Goal: Task Accomplishment & Management: Manage account settings

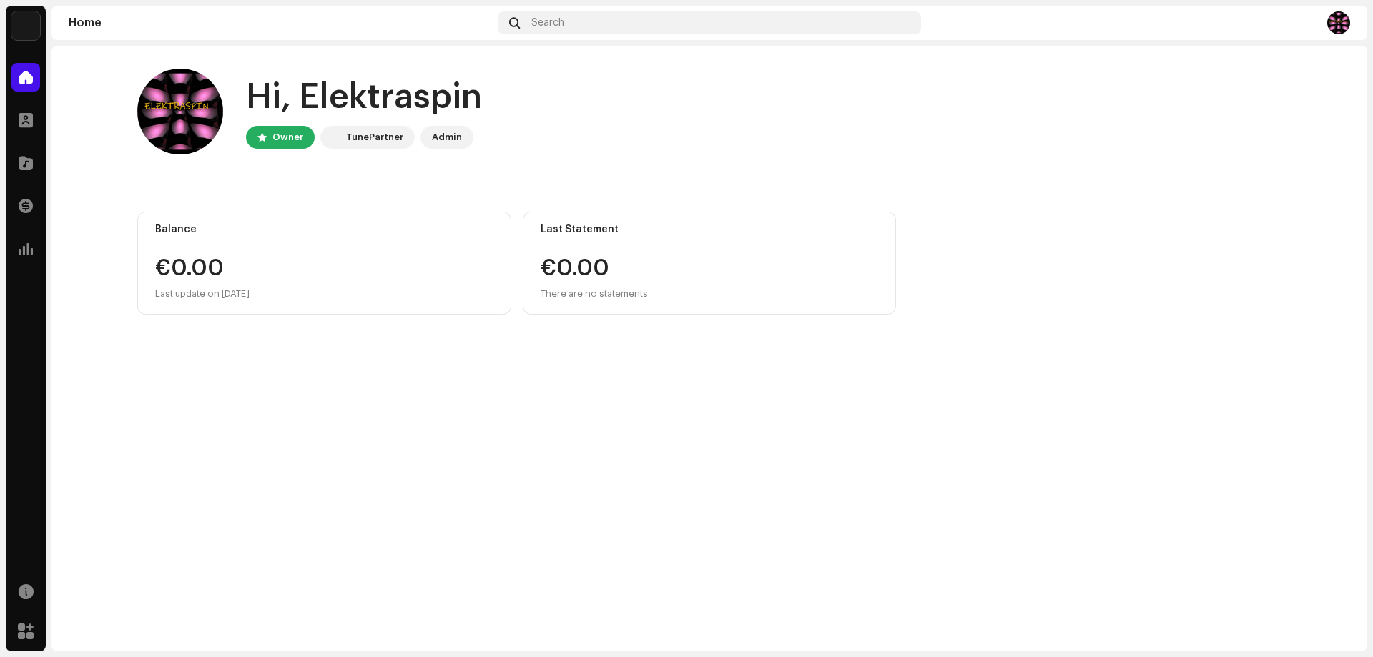
click at [361, 140] on div "TunePartner" at bounding box center [374, 137] width 57 height 17
click at [23, 166] on span at bounding box center [26, 162] width 14 height 11
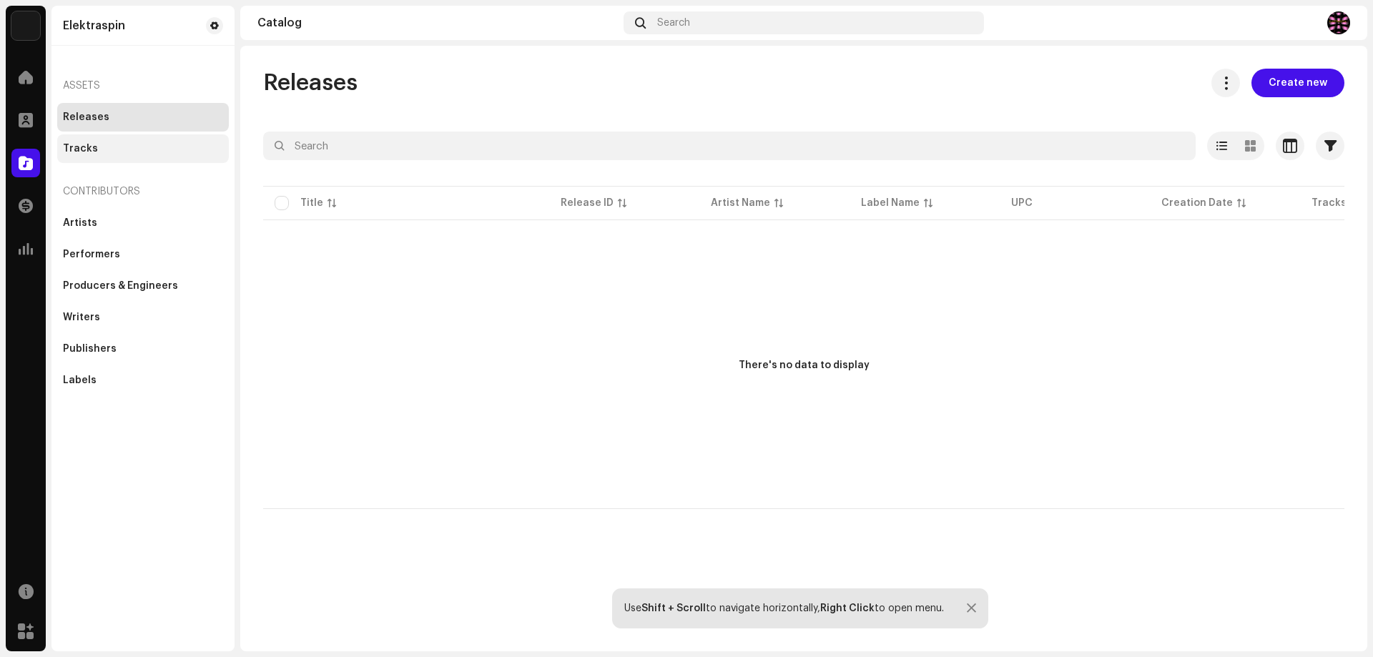
click at [89, 150] on div "Tracks" at bounding box center [80, 148] width 35 height 11
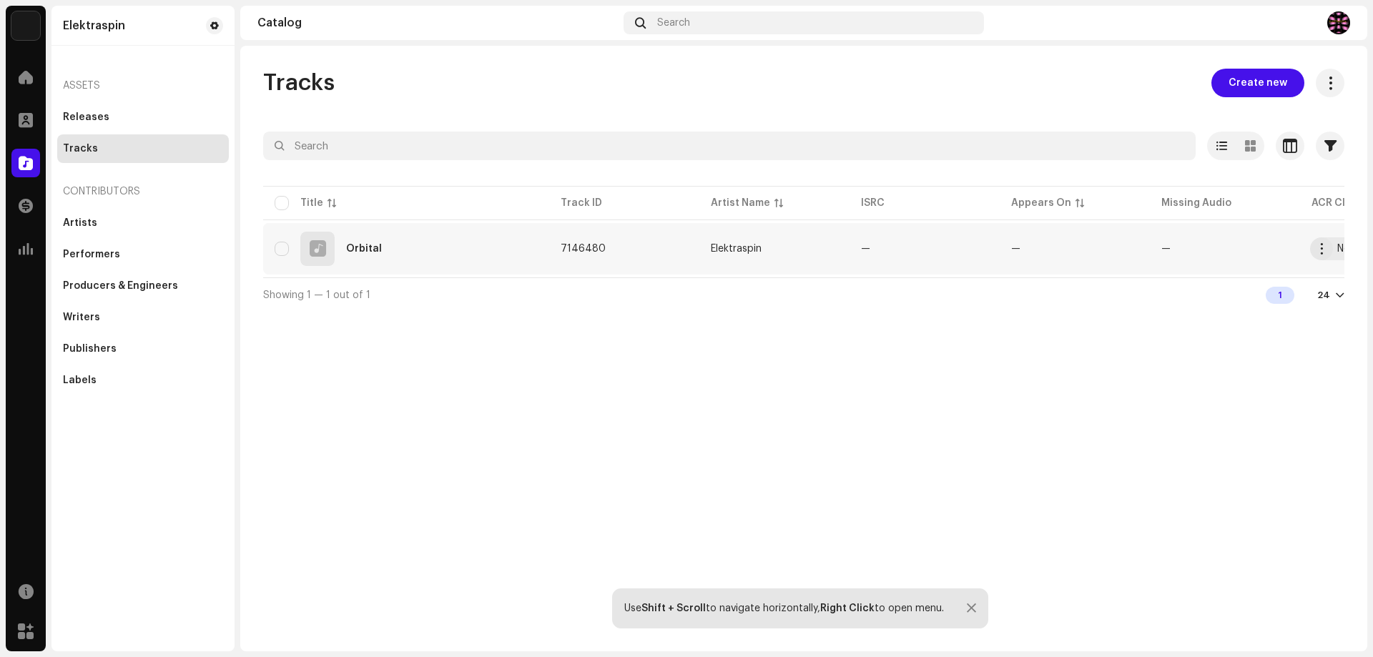
click at [599, 247] on span "7146480" at bounding box center [583, 249] width 45 height 10
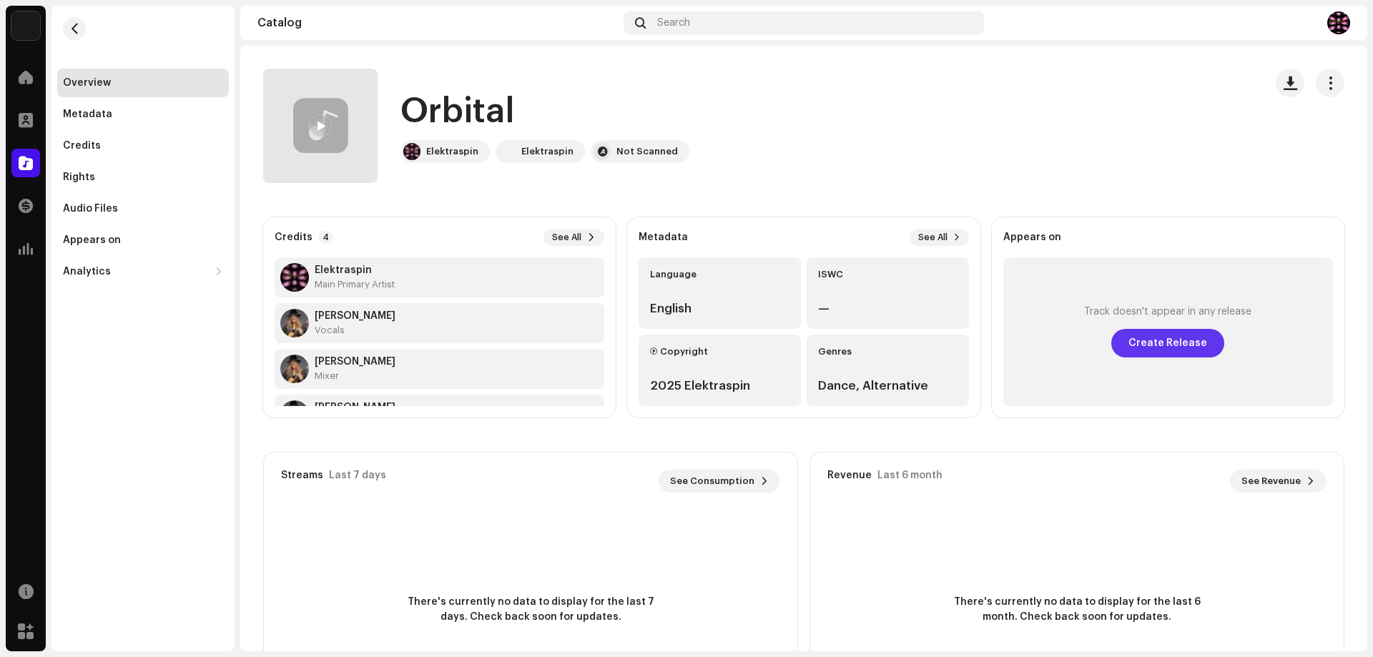
click at [1167, 343] on span "Create Release" at bounding box center [1168, 343] width 79 height 29
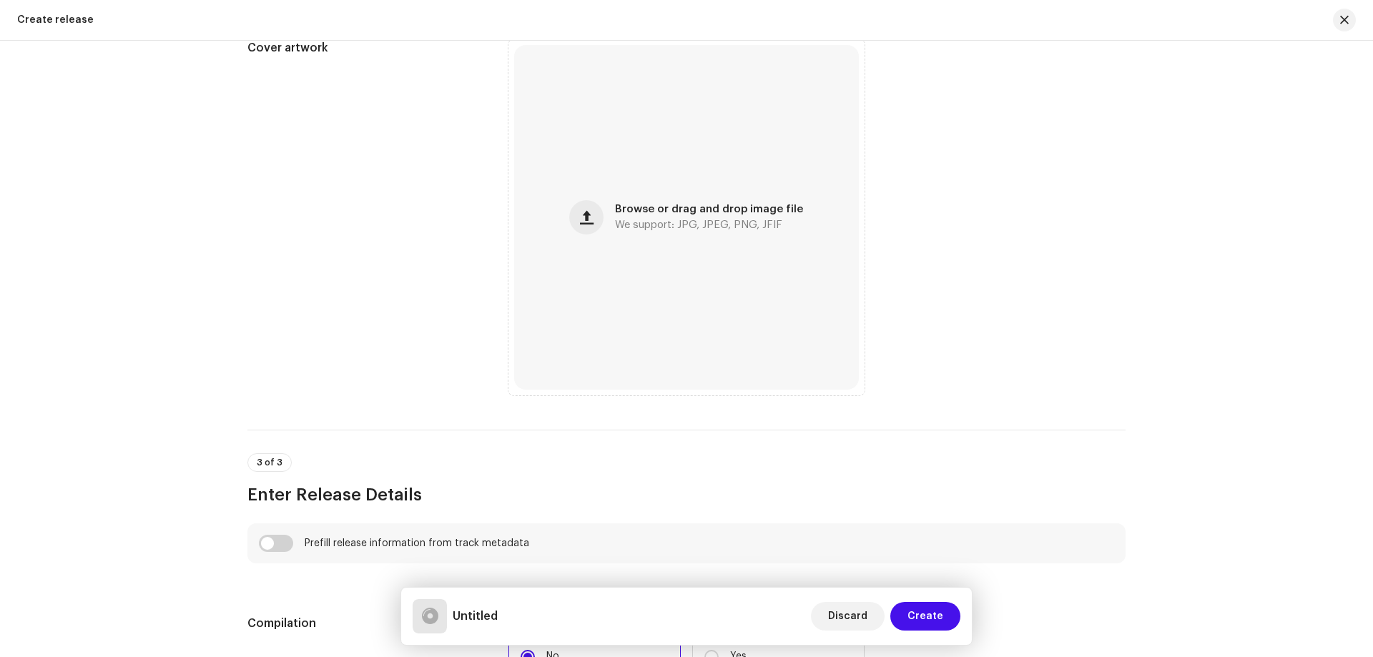
scroll to position [572, 0]
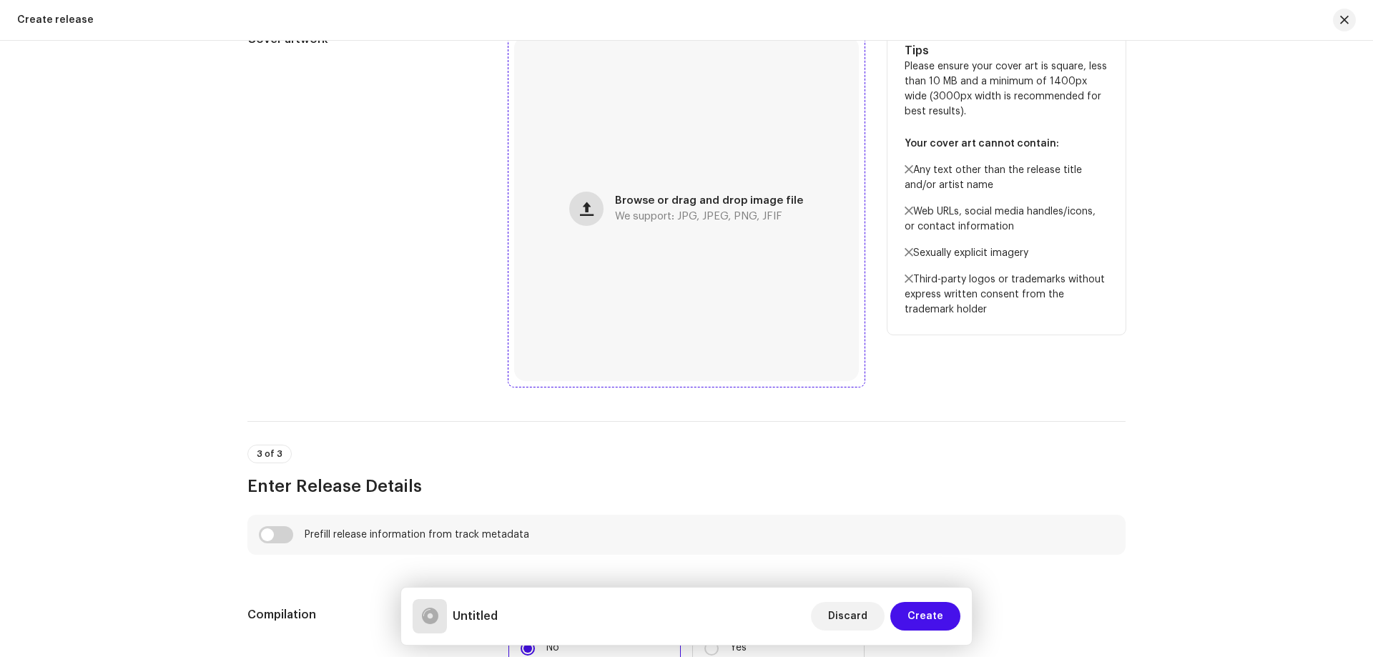
click at [590, 206] on span "button" at bounding box center [587, 208] width 14 height 11
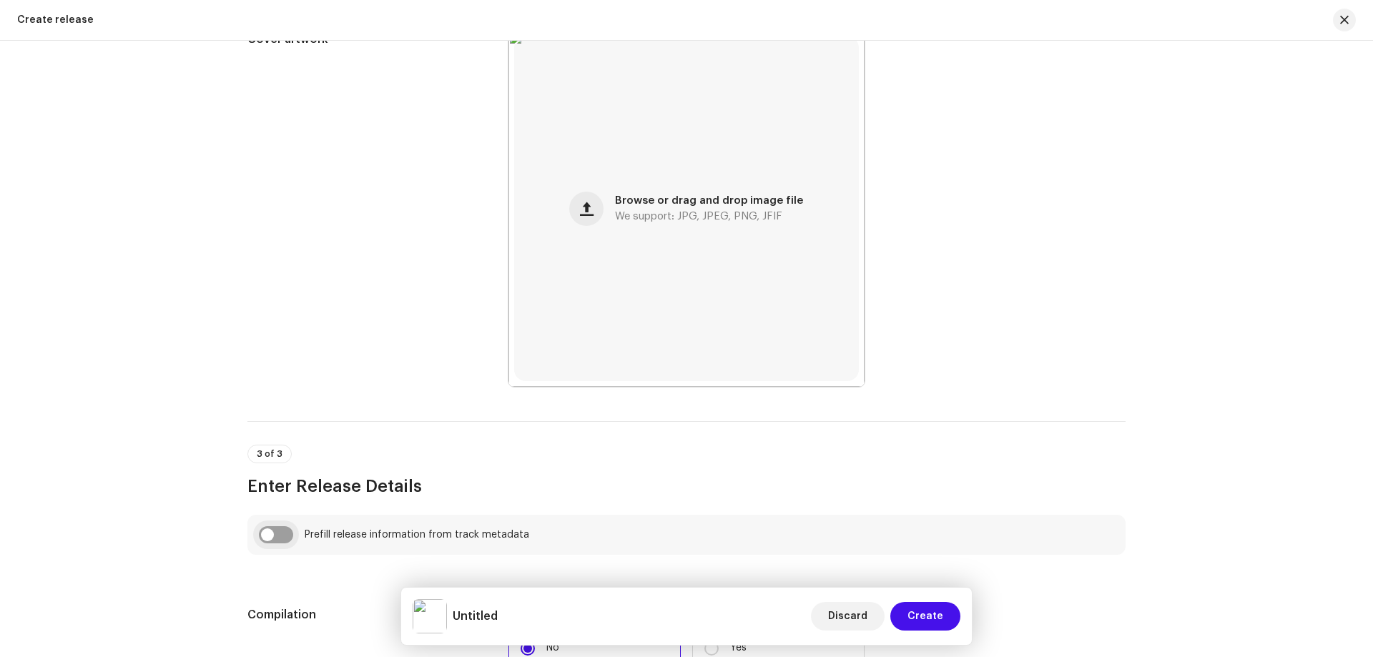
click at [278, 536] on input "checkbox" at bounding box center [276, 534] width 34 height 17
checkbox input "true"
type input "Orbital"
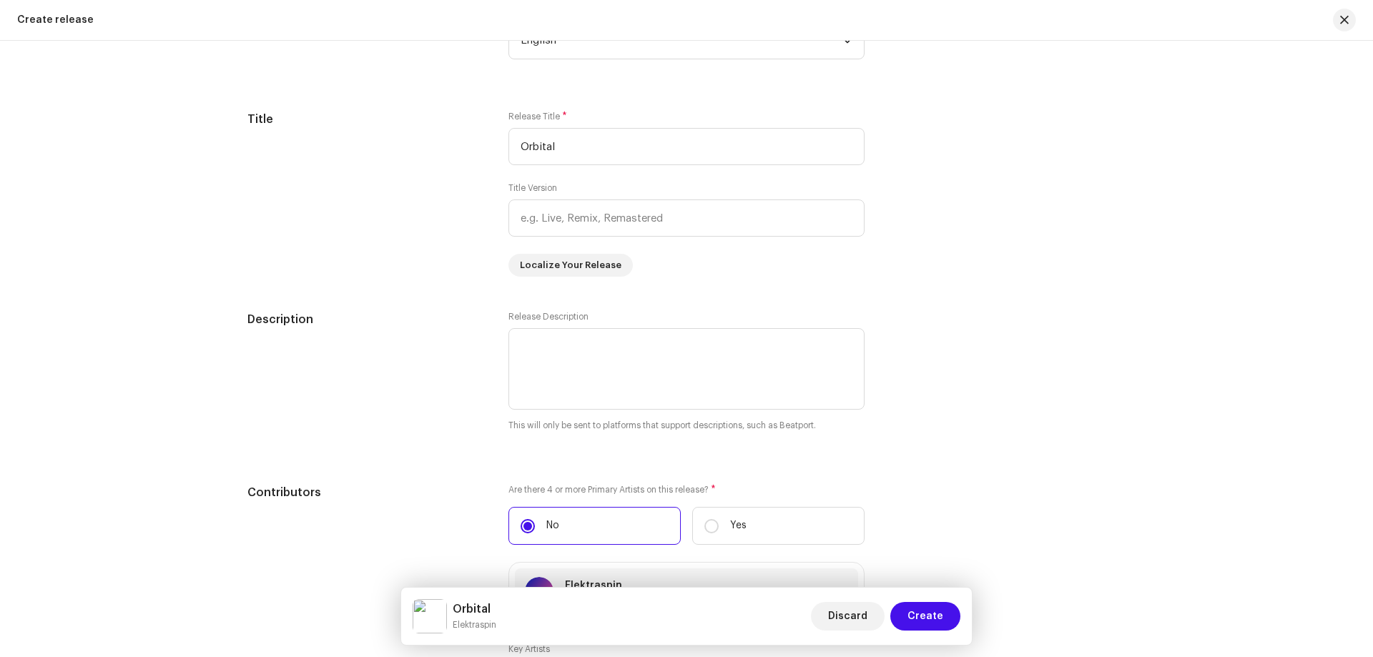
scroll to position [1359, 0]
click at [519, 340] on textarea at bounding box center [687, 368] width 356 height 82
paste textarea "Electronic dance track with punchy bass line and vocals."
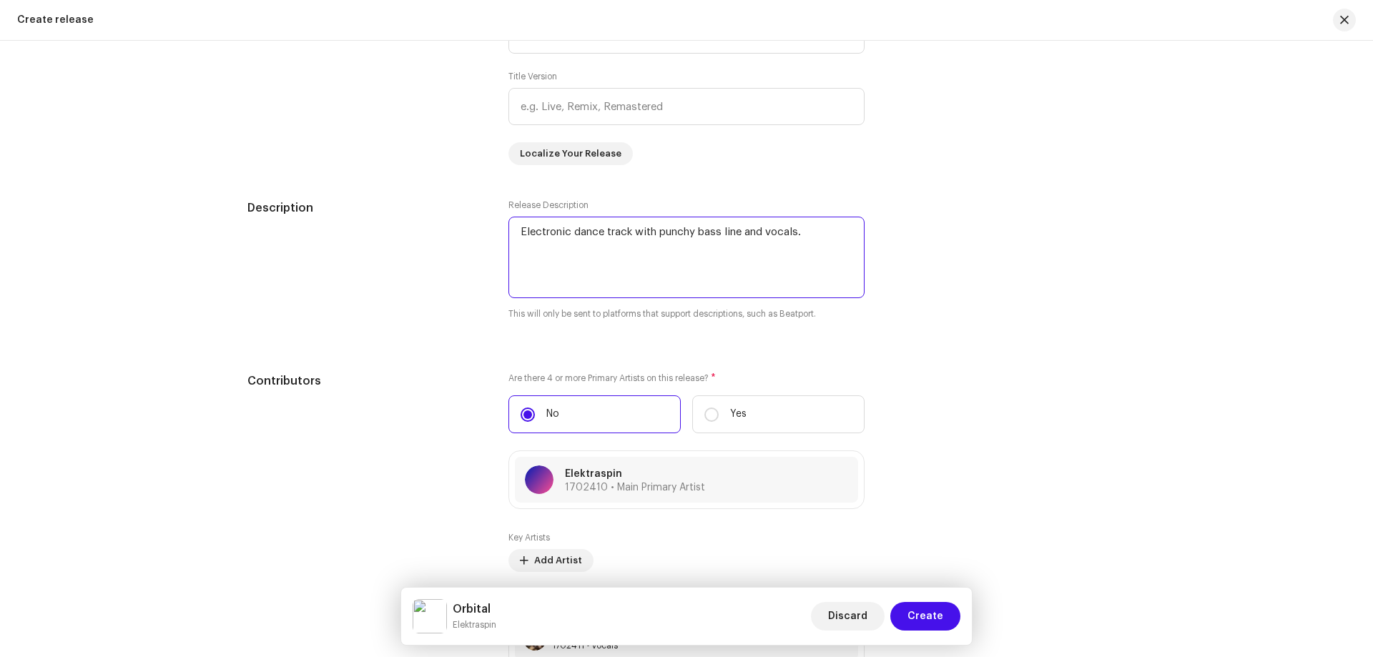
scroll to position [1502, 0]
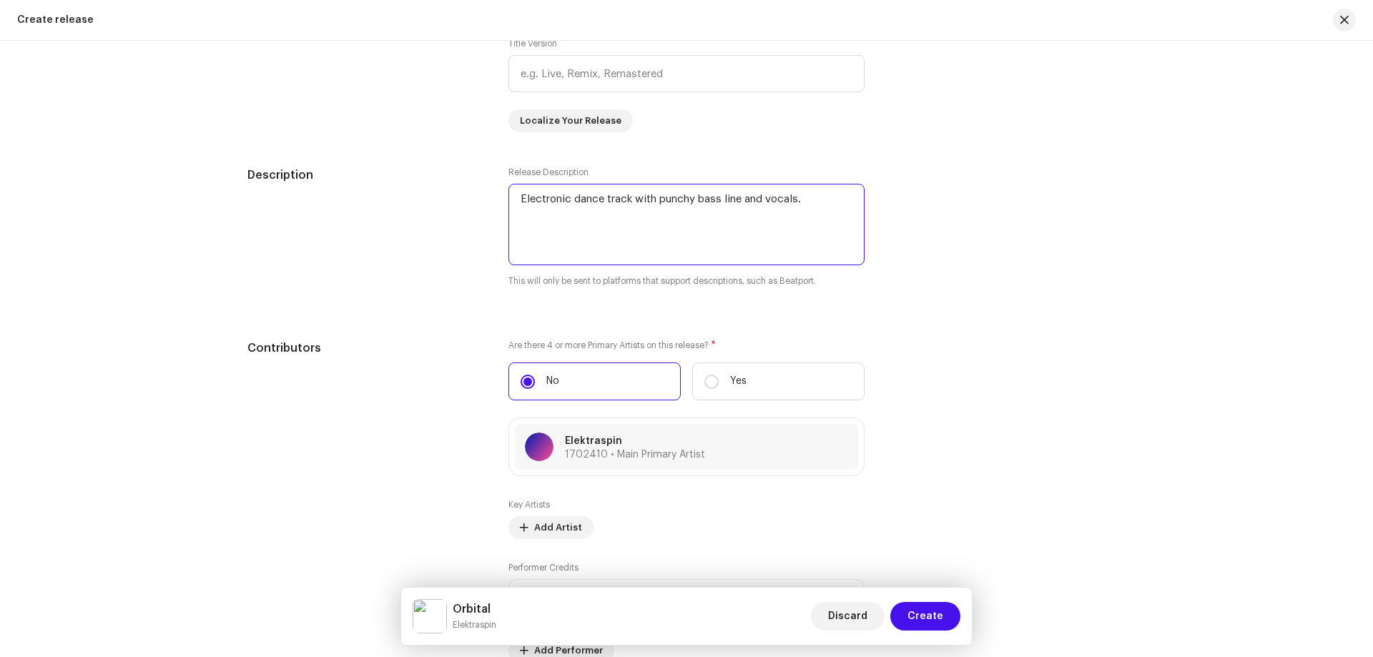
type textarea "Electronic dance track with punchy bass line and vocals."
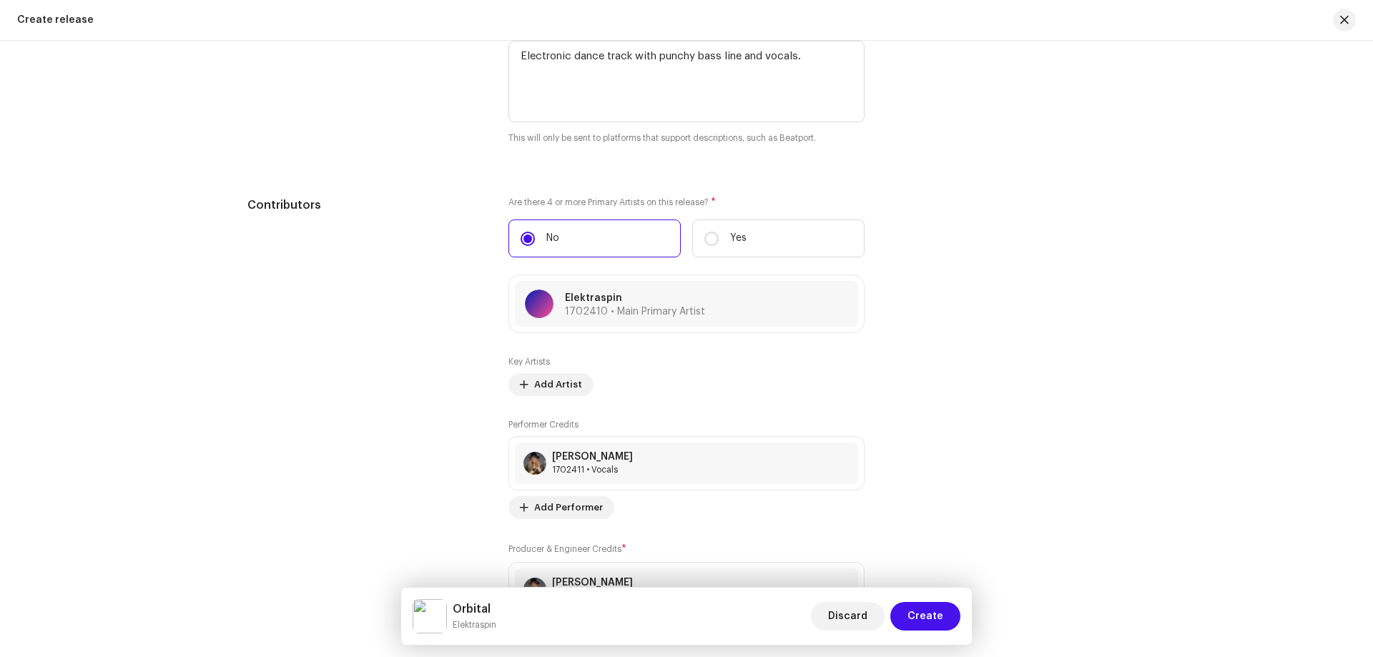
drag, startPoint x: 1202, startPoint y: 302, endPoint x: 1275, endPoint y: 211, distance: 116.1
click at [1275, 211] on div "Create a new release We’ll guide you through everything — from track selection …" at bounding box center [686, 349] width 1373 height 617
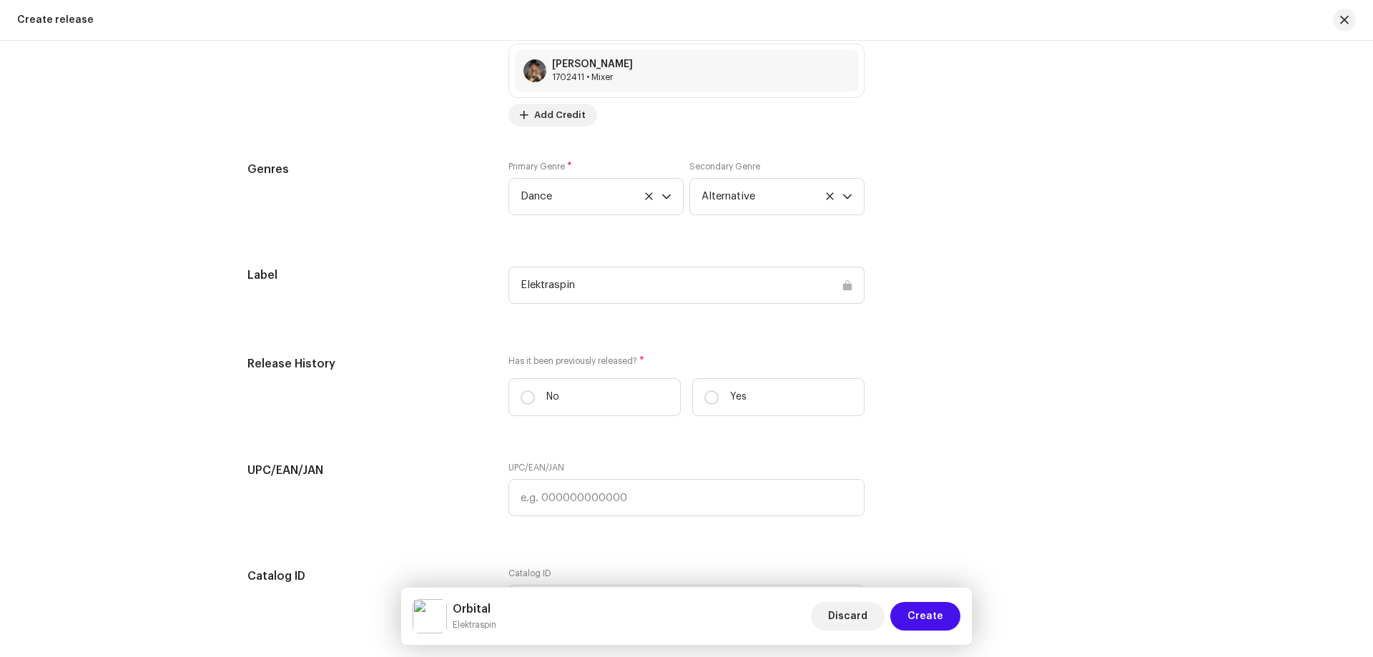
scroll to position [2217, 0]
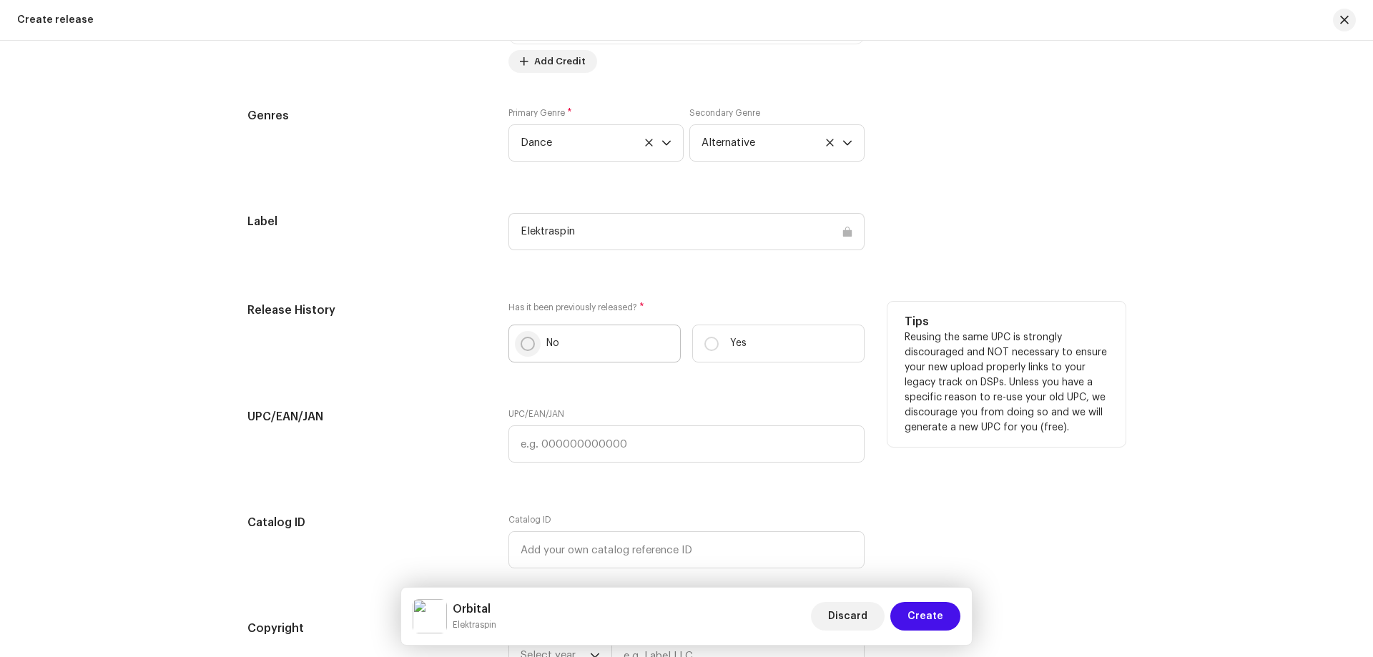
click at [521, 347] on input "No" at bounding box center [528, 344] width 14 height 14
radio input "true"
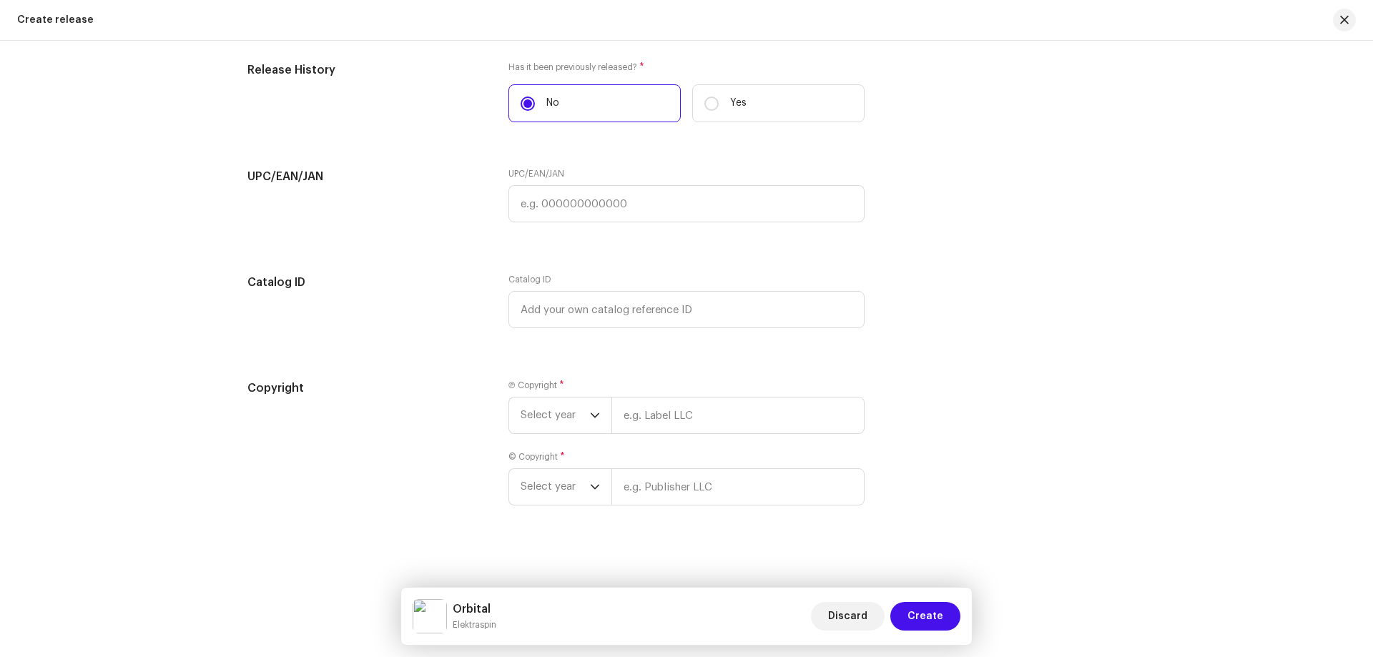
scroll to position [2461, 0]
click at [578, 417] on span "Select year" at bounding box center [555, 413] width 69 height 36
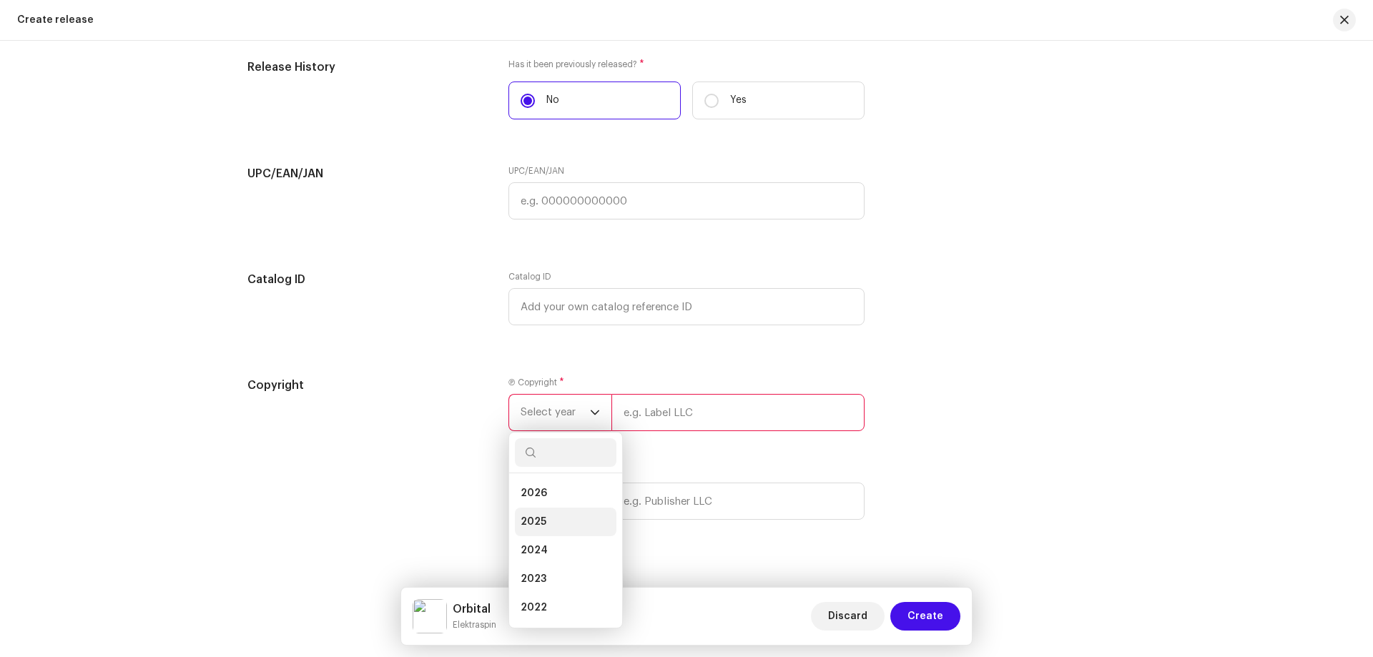
click at [537, 524] on span "2025" at bounding box center [534, 522] width 26 height 14
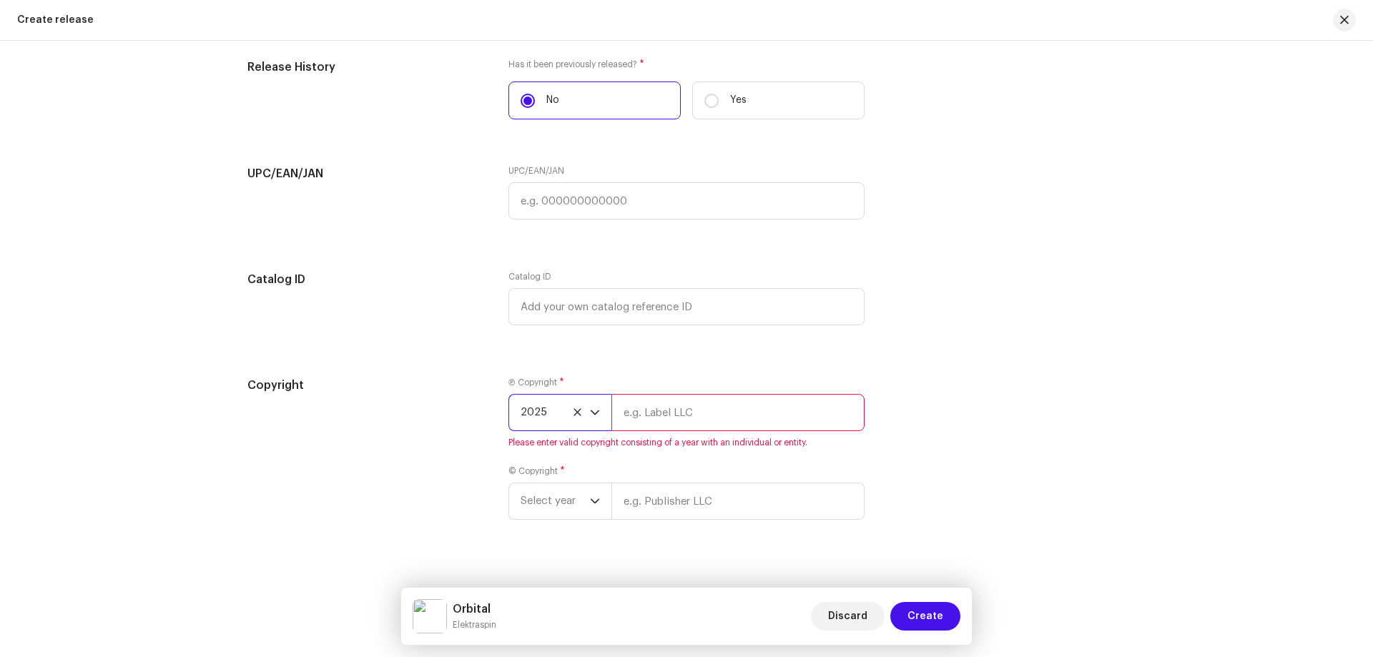
click at [634, 410] on input "text" at bounding box center [738, 412] width 253 height 37
type input "Elektraspin"
click at [563, 504] on div "Ⓟ Copyright * 2025 Elektraspin © Copyright * Select year" at bounding box center [687, 448] width 356 height 143
click at [541, 487] on span "Select year" at bounding box center [555, 484] width 69 height 36
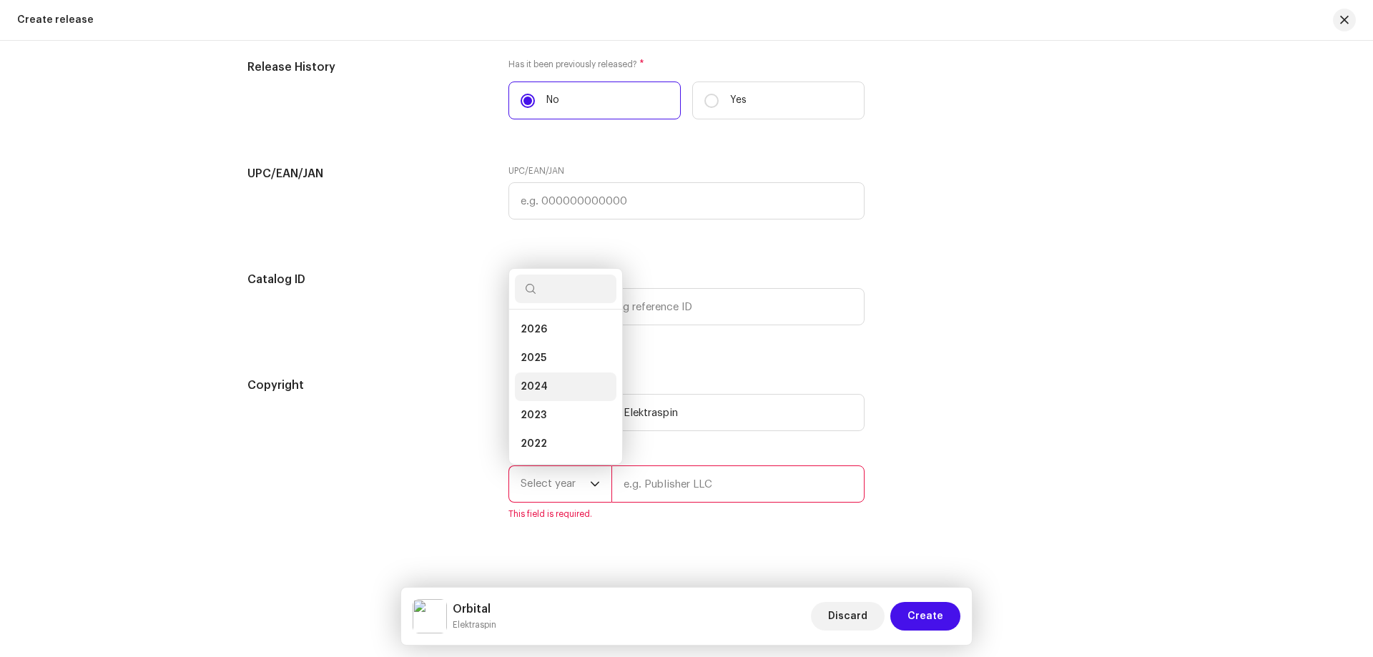
scroll to position [23, 0]
click at [529, 330] on span "2025" at bounding box center [534, 335] width 26 height 14
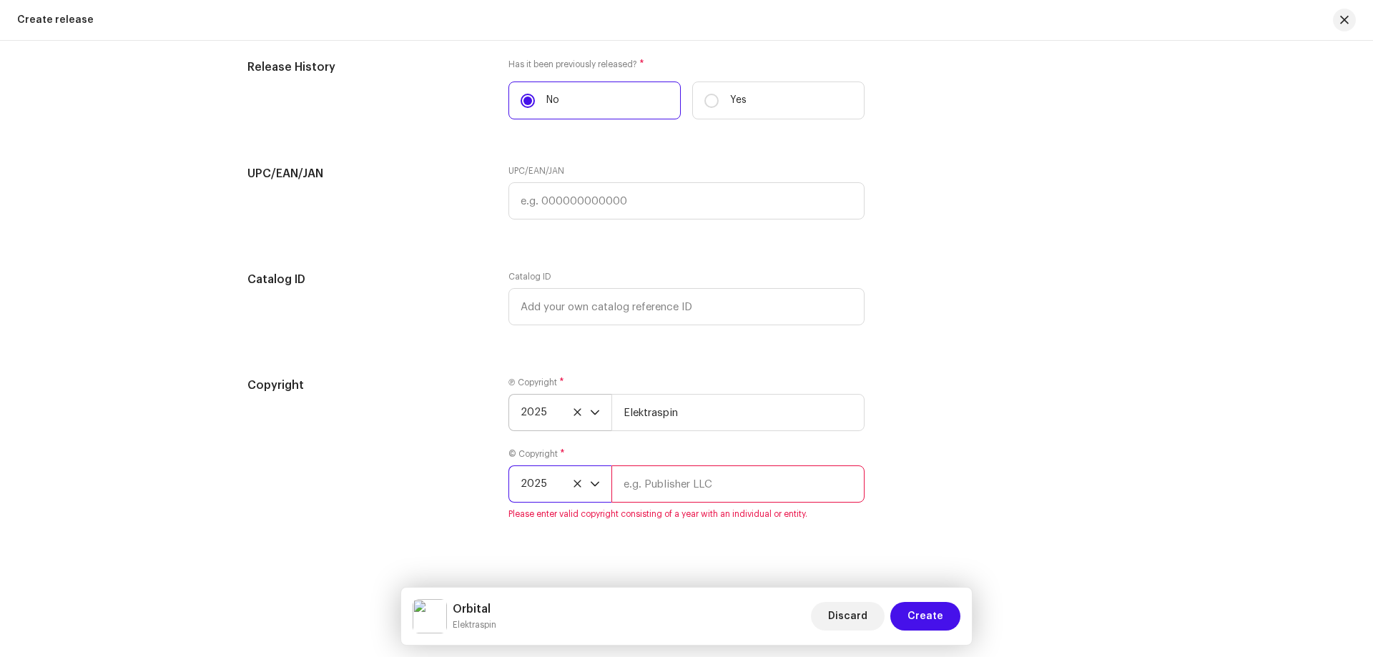
click at [634, 489] on input "text" at bounding box center [738, 484] width 253 height 37
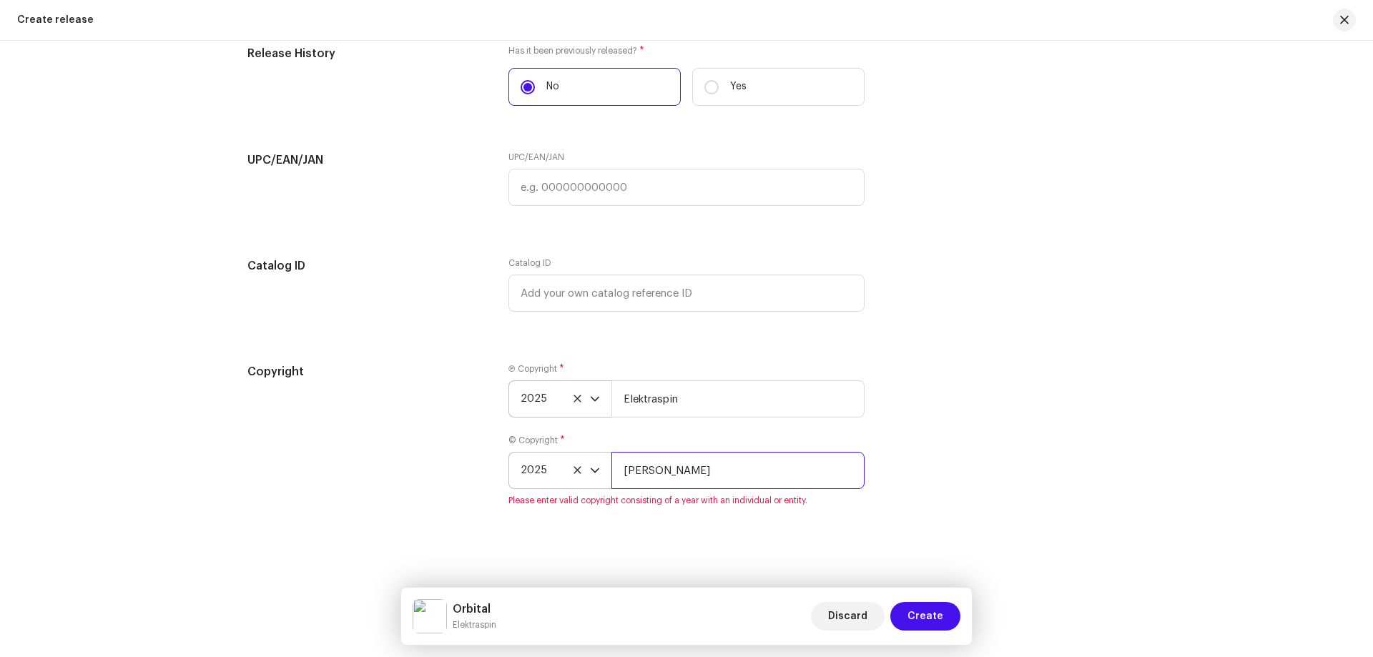
scroll to position [2478, 0]
type input "[PERSON_NAME]"
click at [933, 619] on span "Create" at bounding box center [926, 616] width 36 height 29
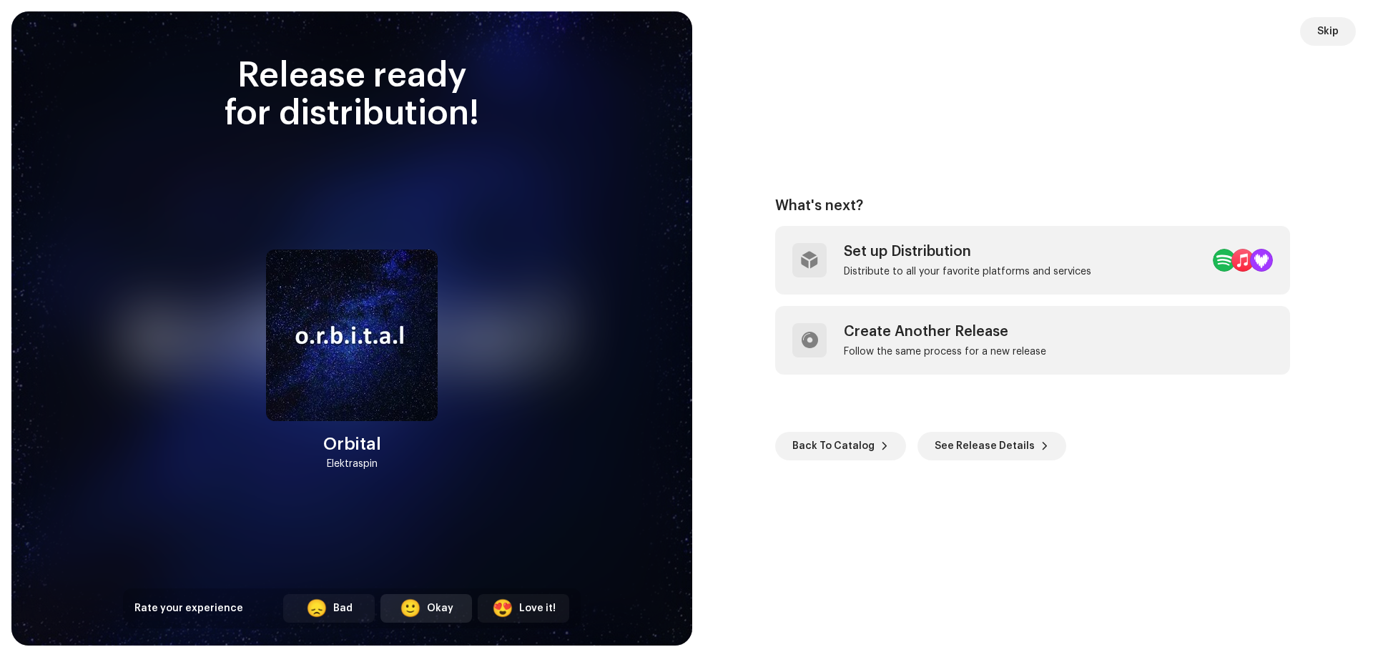
click at [441, 614] on div "Okay" at bounding box center [440, 609] width 26 height 15
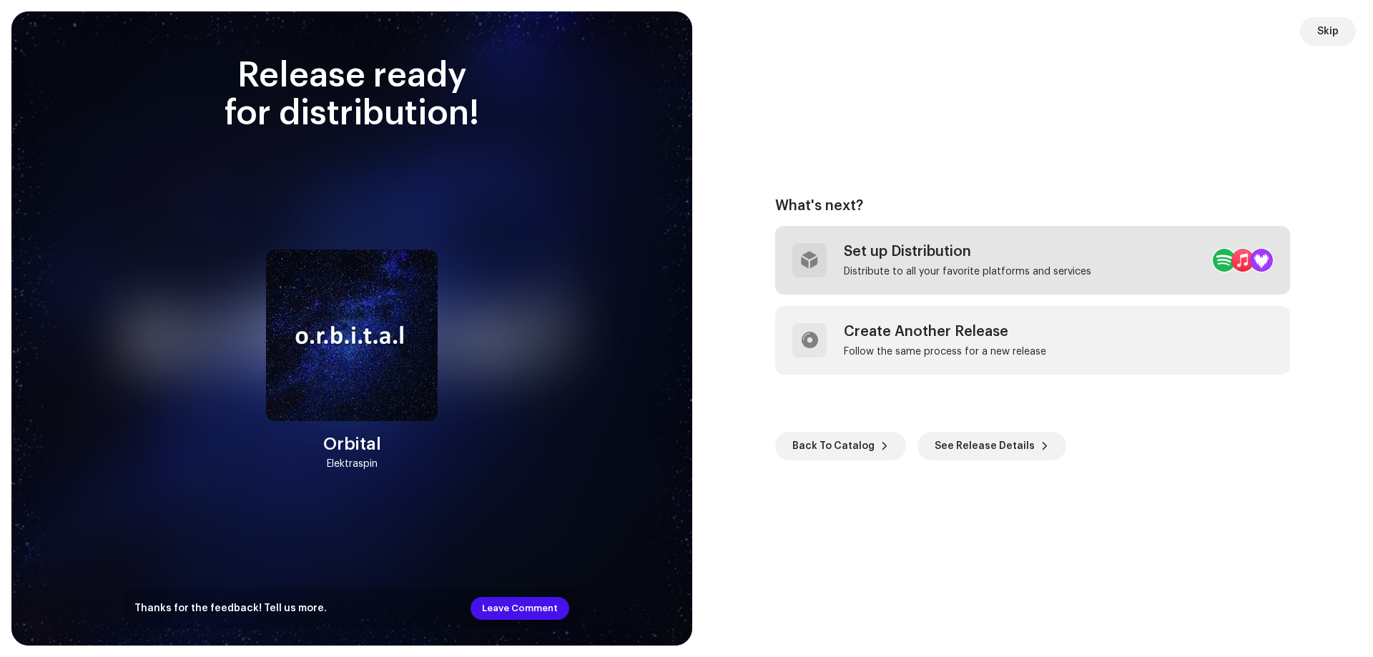
click at [941, 256] on div "Set up Distribution" at bounding box center [967, 251] width 247 height 17
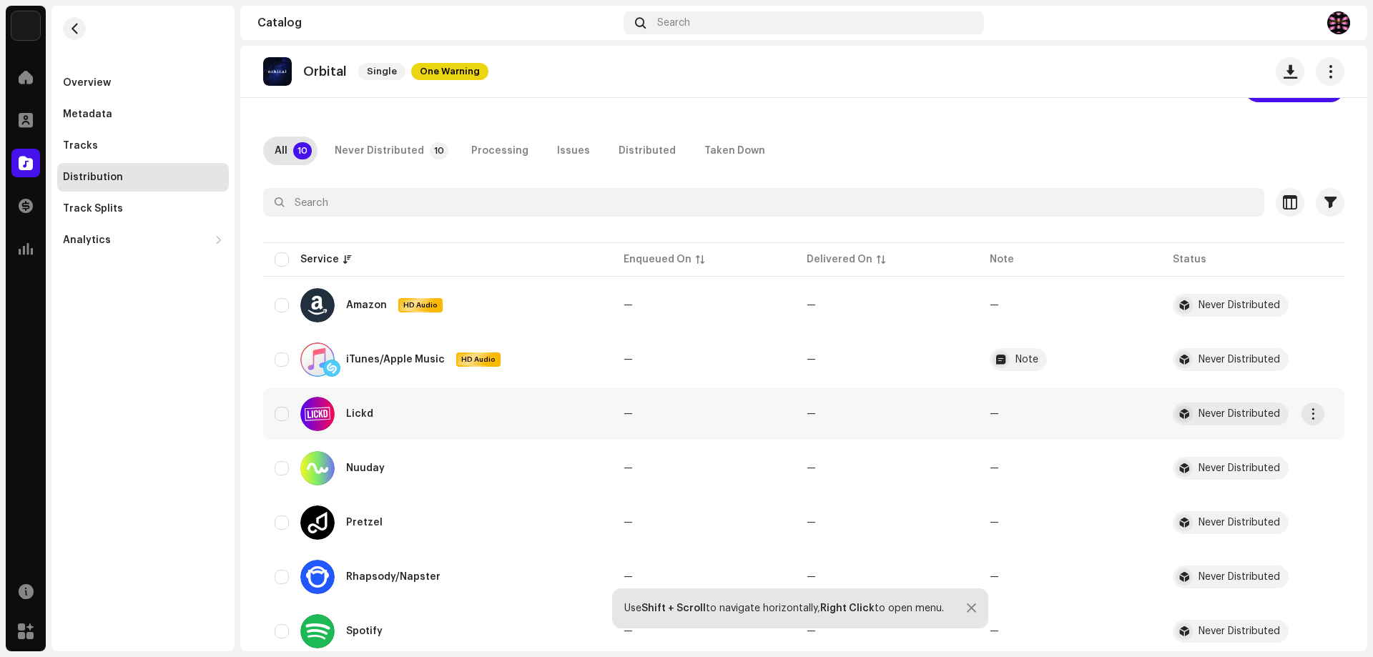
scroll to position [72, 0]
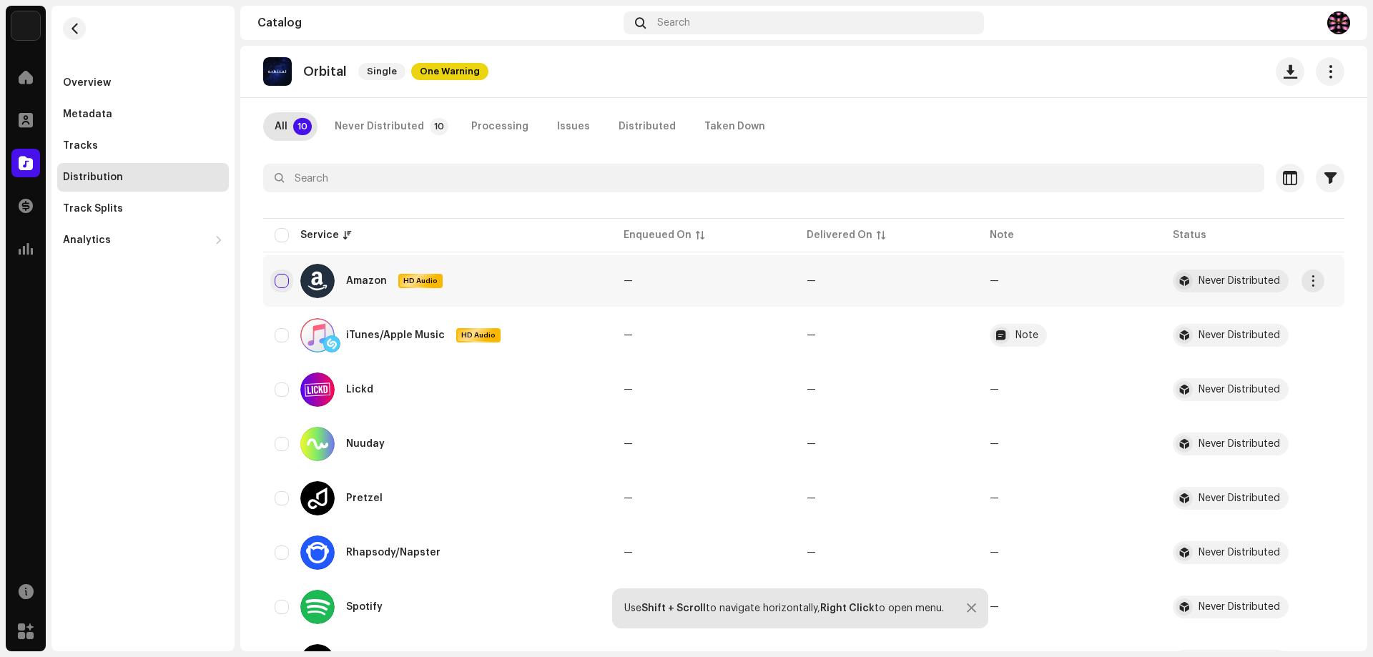
click at [282, 280] on input "checkbox" at bounding box center [282, 281] width 14 height 14
checkbox input "true"
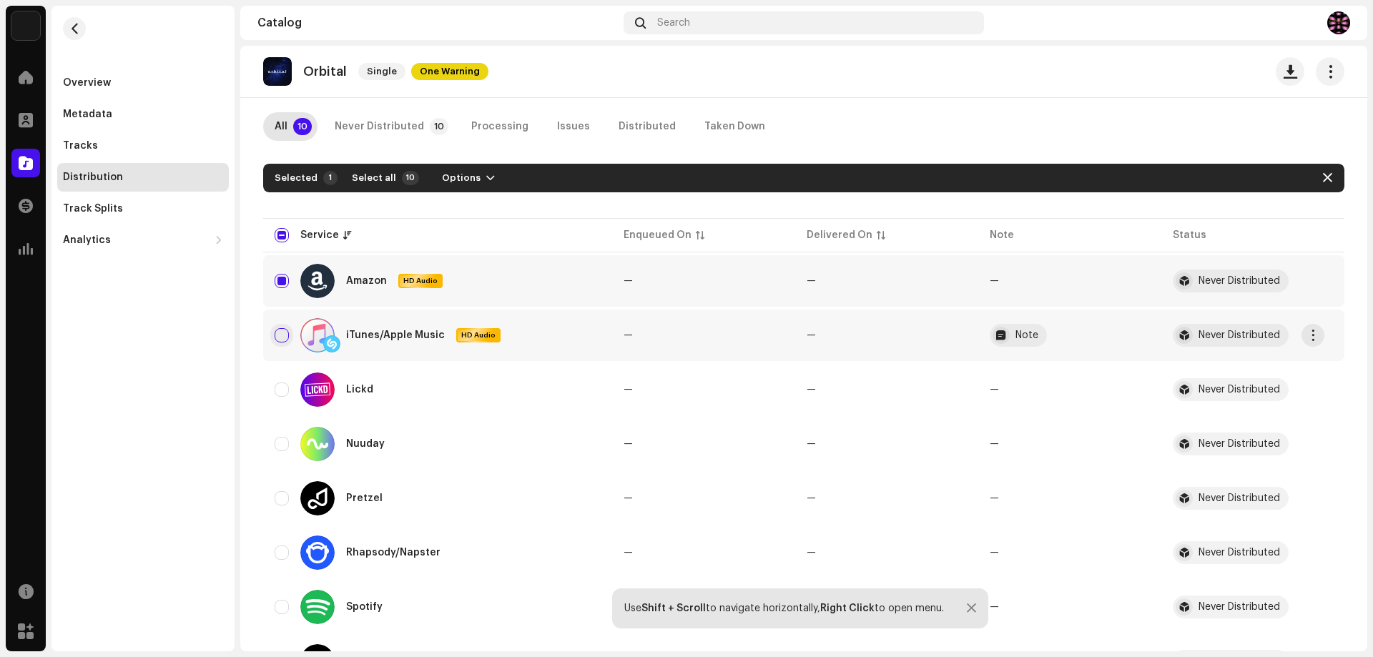
click at [285, 339] on input "Row Unselected" at bounding box center [282, 335] width 14 height 14
checkbox input "true"
click at [281, 388] on input "Row Unselected" at bounding box center [282, 390] width 14 height 14
checkbox input "true"
click at [283, 448] on input "Row Unselected" at bounding box center [282, 444] width 14 height 14
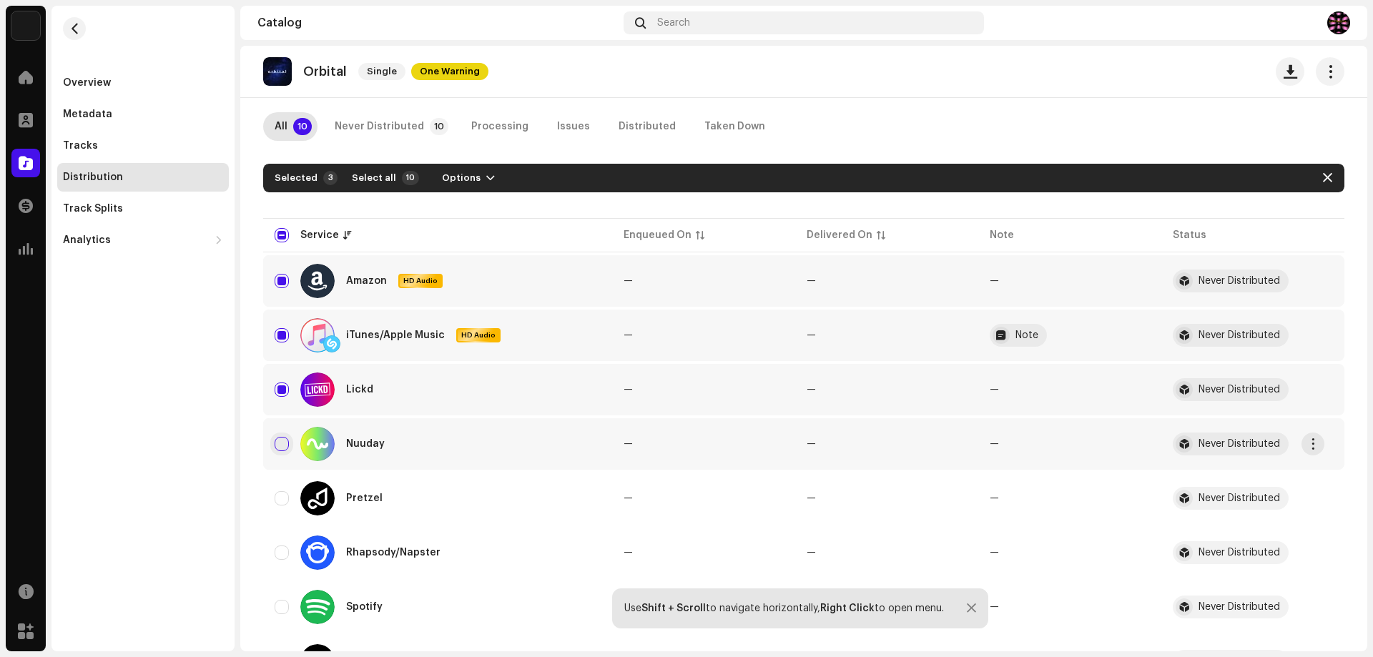
checkbox input "true"
click at [284, 500] on input "Row Unselected" at bounding box center [282, 498] width 14 height 14
checkbox input "true"
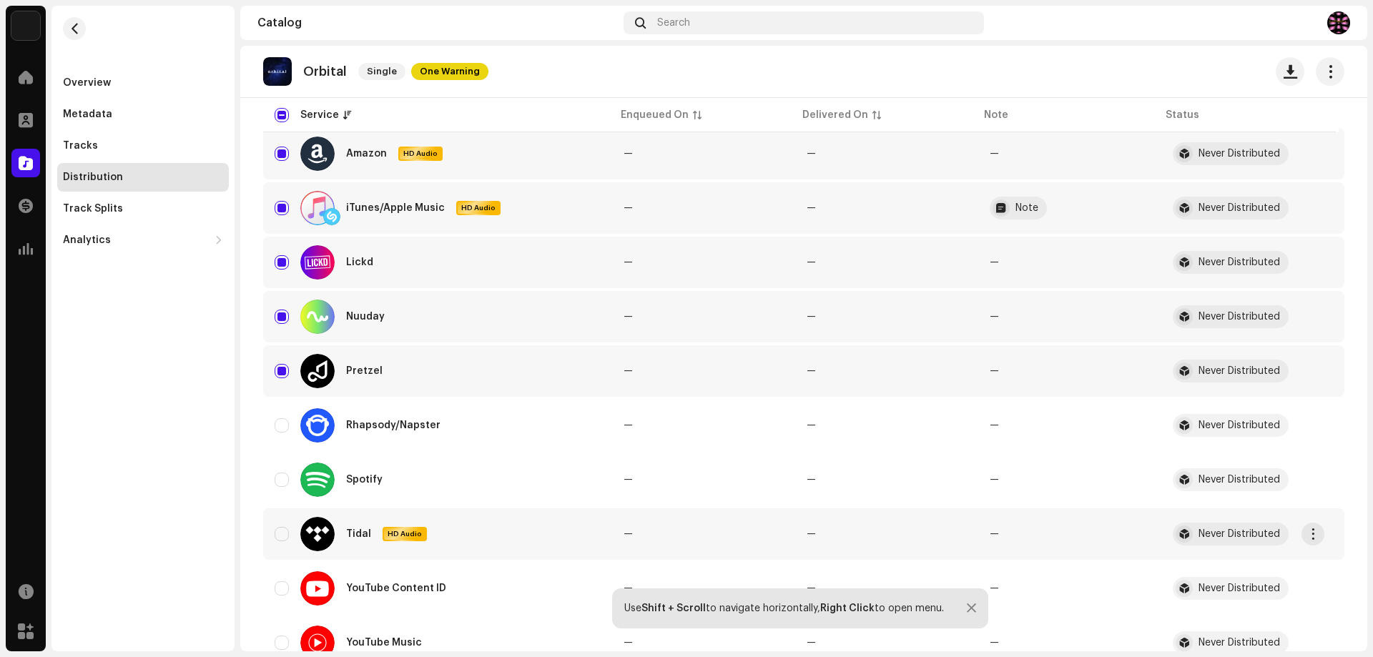
scroll to position [215, 0]
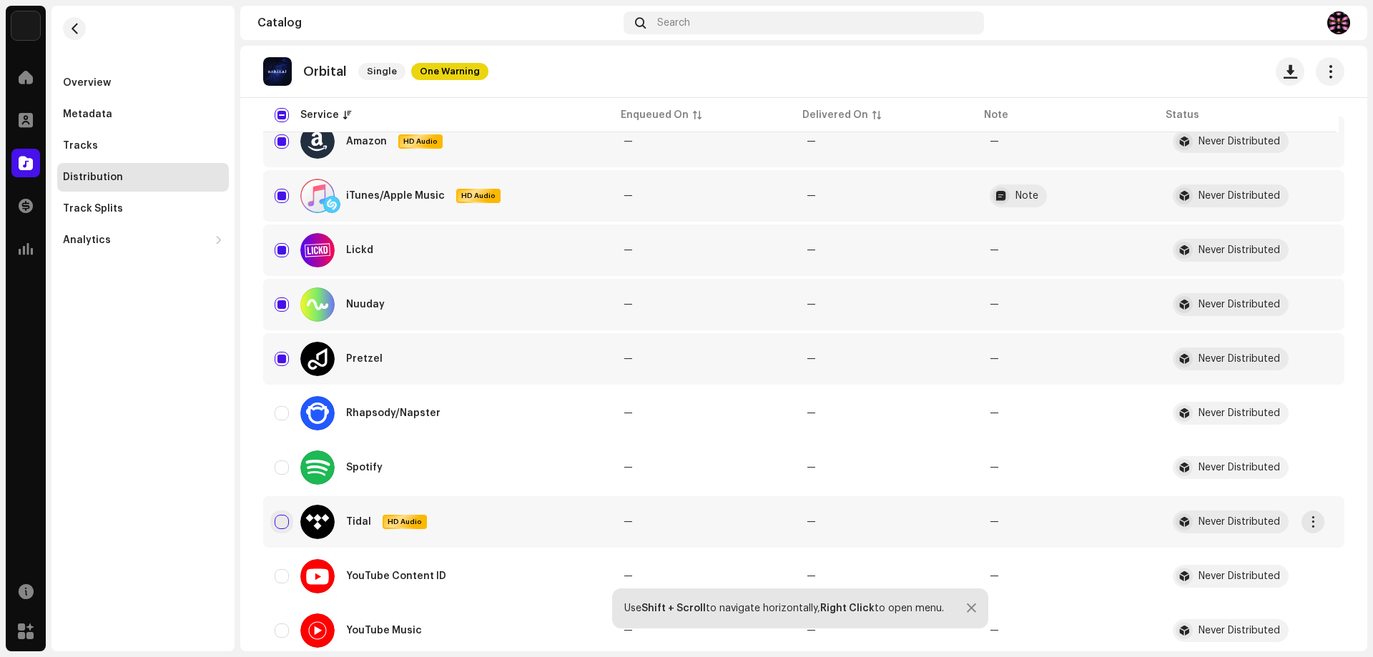
click at [278, 524] on input "Row Unselected" at bounding box center [282, 522] width 14 height 14
checkbox input "true"
click at [281, 579] on input "Row Unselected" at bounding box center [282, 576] width 14 height 14
checkbox input "true"
click at [283, 628] on input "Row Unselected" at bounding box center [282, 631] width 14 height 14
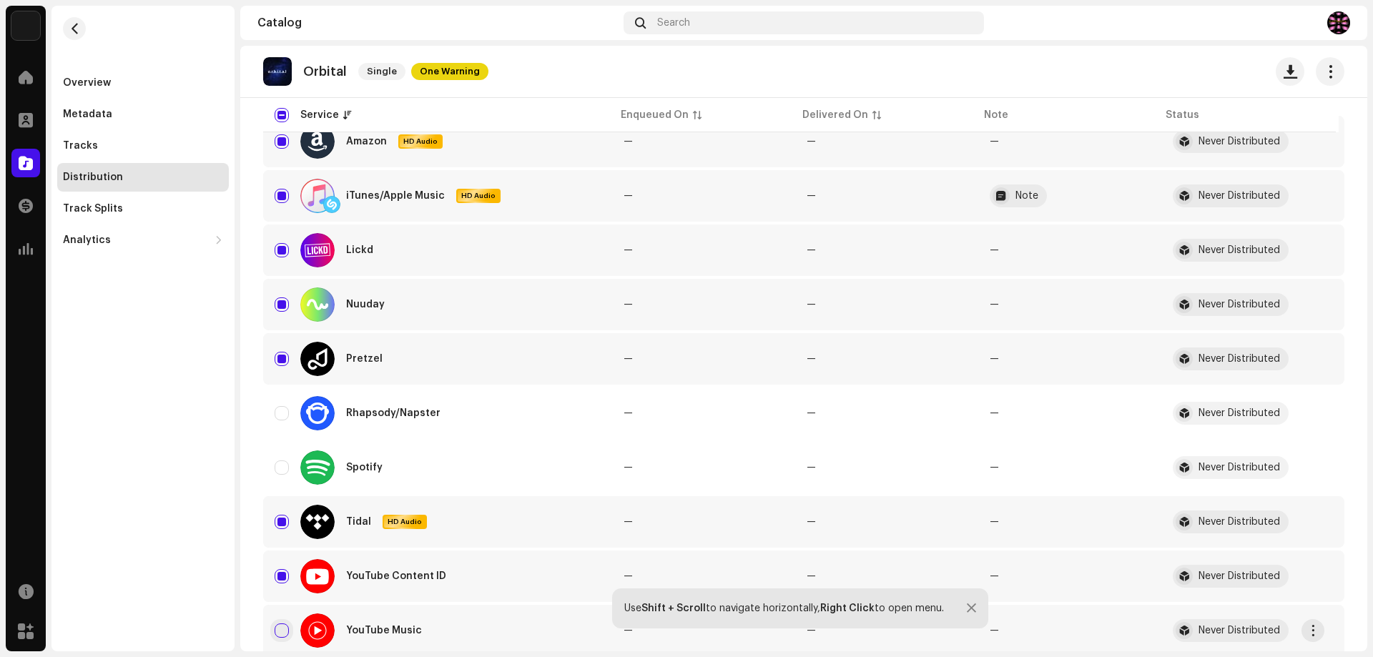
checkbox input "true"
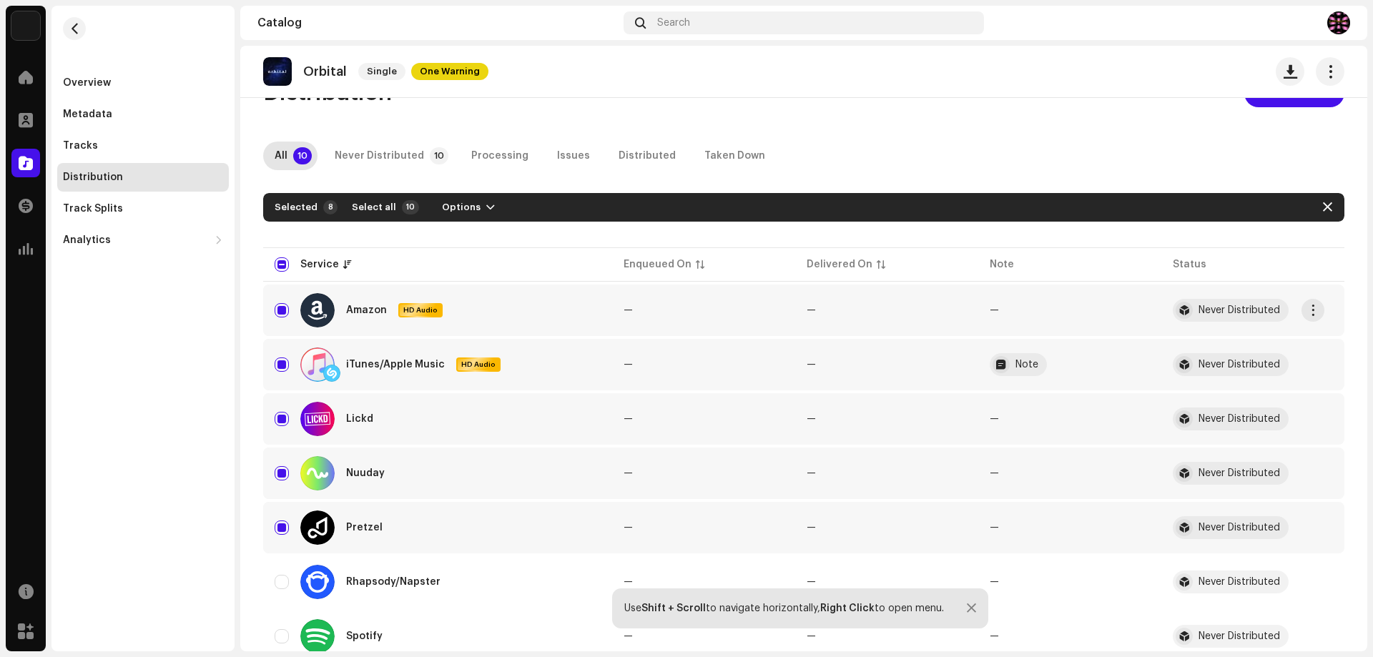
scroll to position [0, 0]
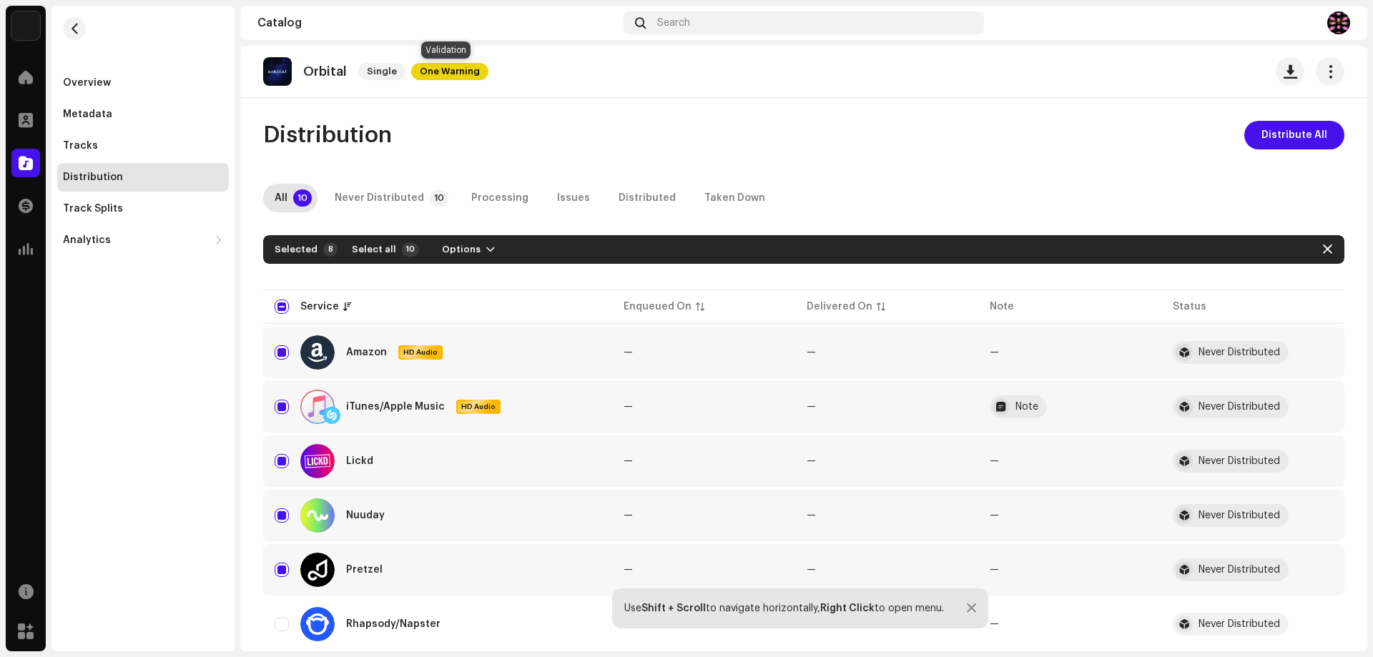
click at [447, 69] on span "One Warning" at bounding box center [449, 71] width 77 height 17
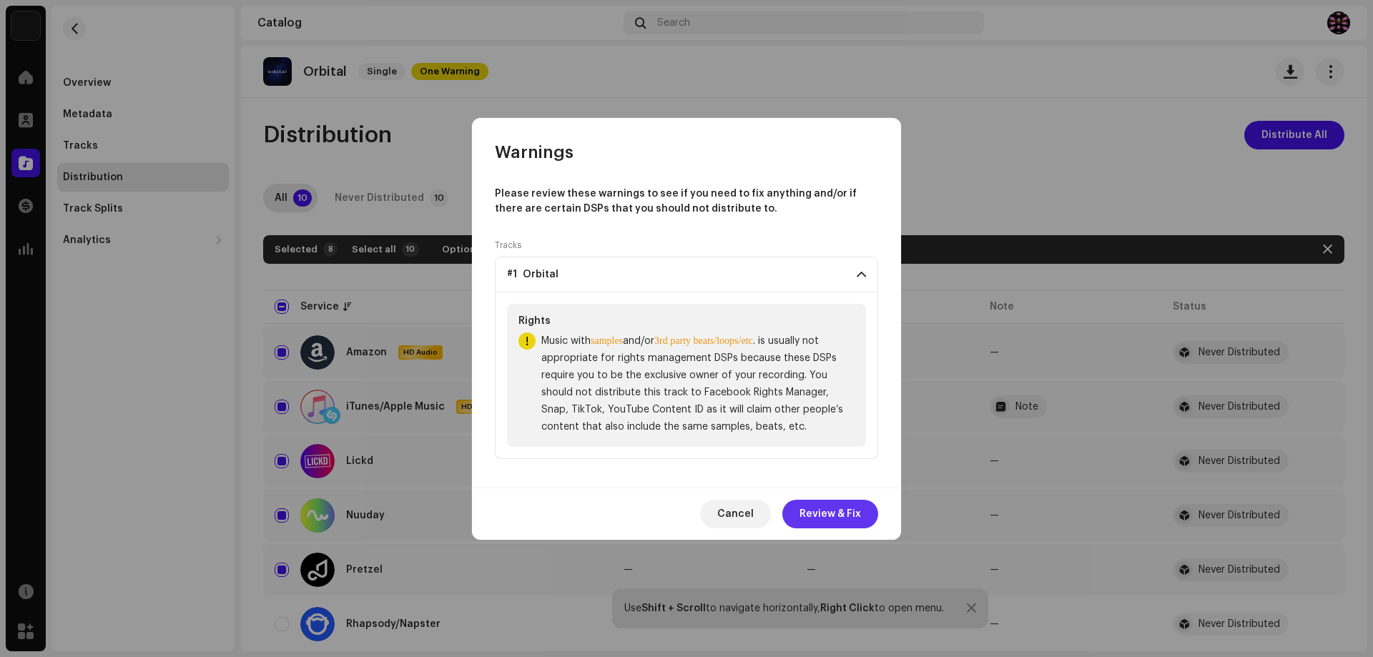
click at [820, 516] on span "Review & Fix" at bounding box center [831, 514] width 62 height 29
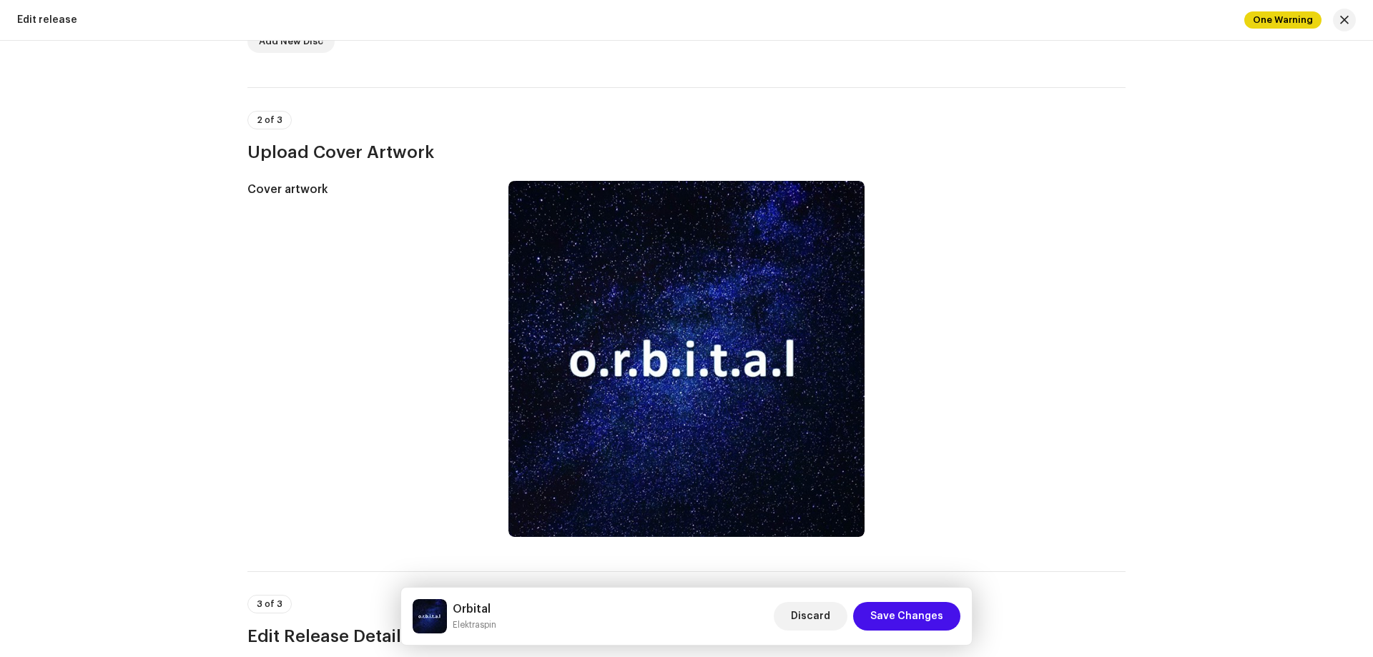
scroll to position [715, 0]
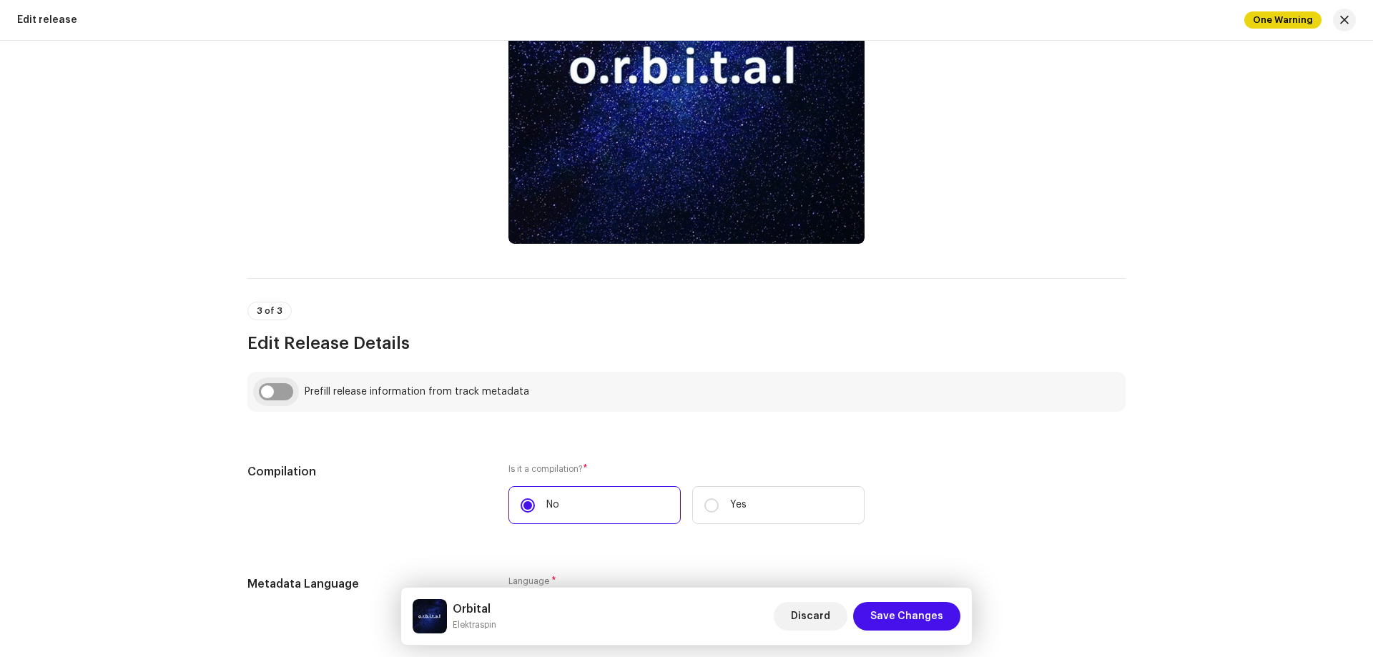
click at [281, 393] on input "checkbox" at bounding box center [276, 391] width 34 height 17
checkbox input "true"
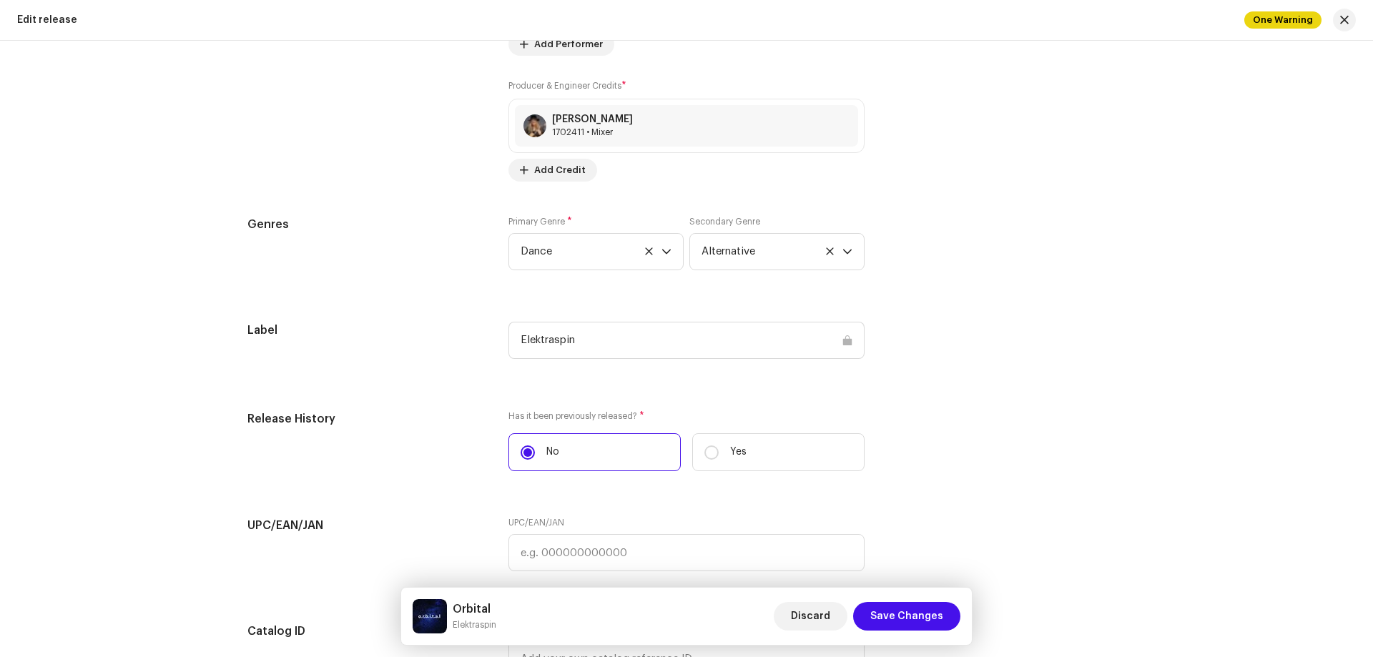
scroll to position [2146, 0]
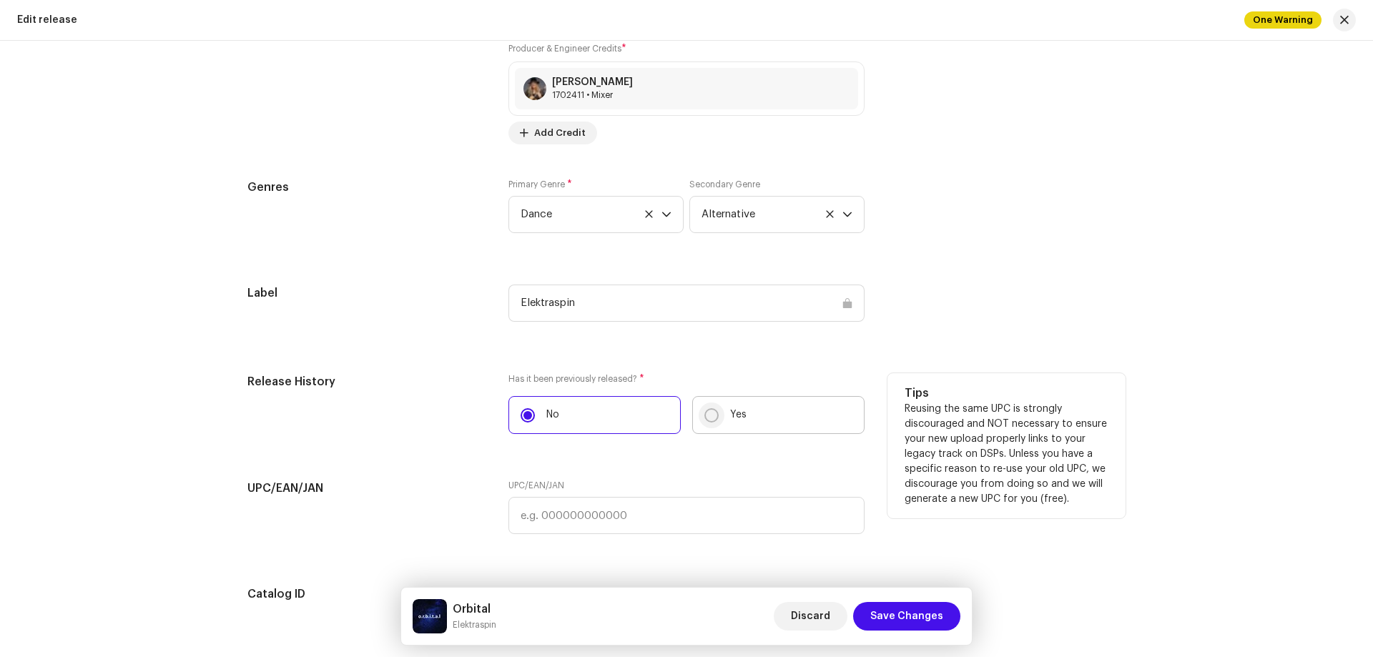
click at [707, 418] on input "Yes" at bounding box center [712, 415] width 14 height 14
radio input "true"
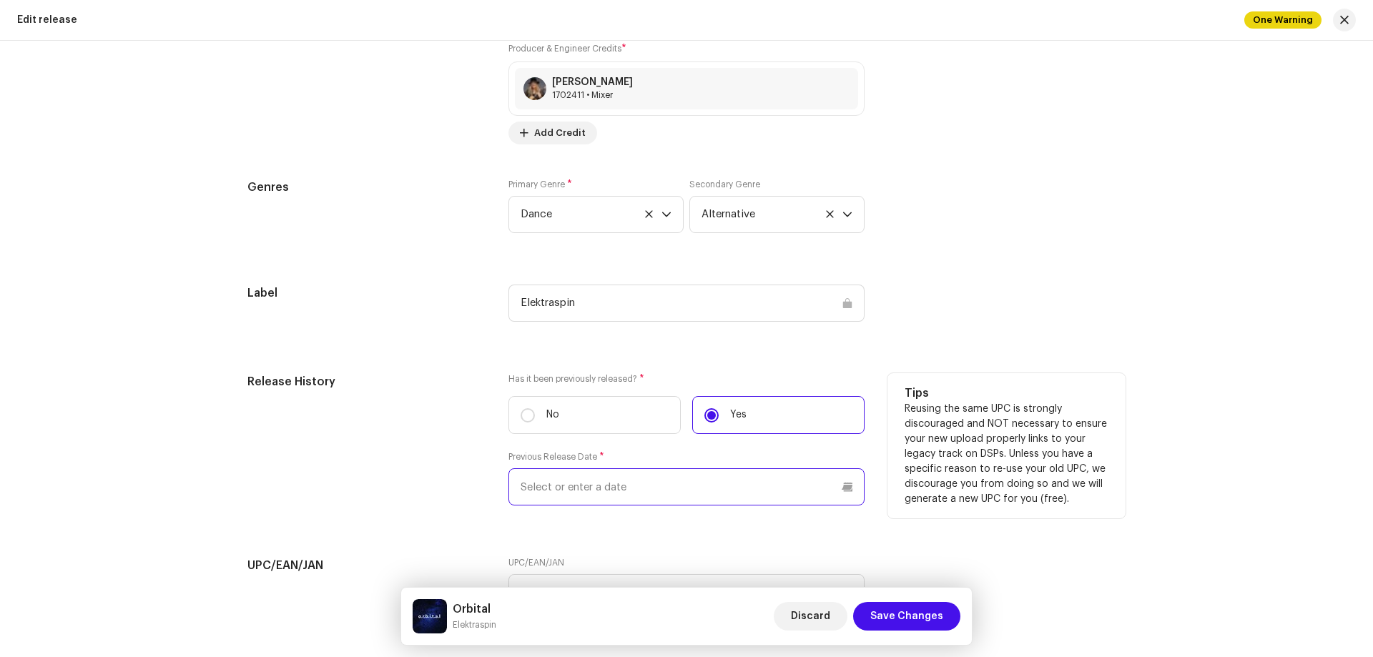
click at [529, 489] on input "text" at bounding box center [687, 487] width 356 height 37
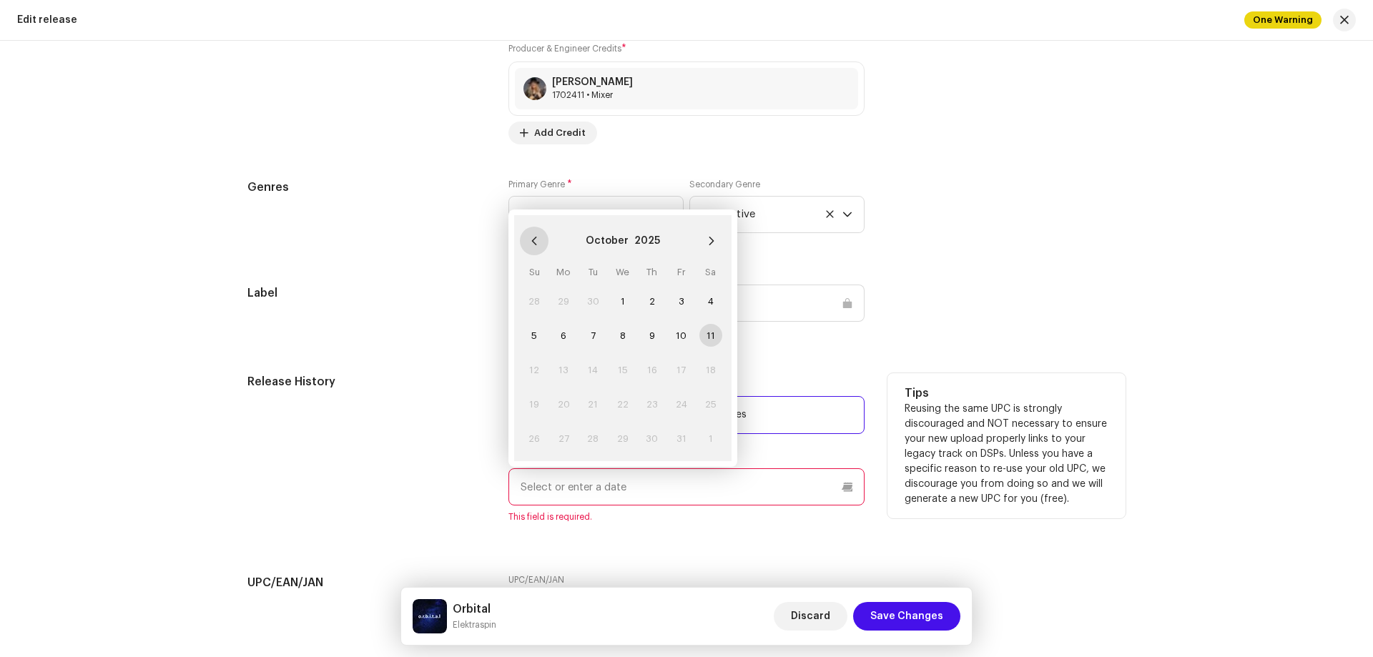
click at [534, 233] on button "Previous Month" at bounding box center [534, 241] width 29 height 29
click at [591, 368] on span "12" at bounding box center [593, 369] width 23 height 23
type input "[DATE]"
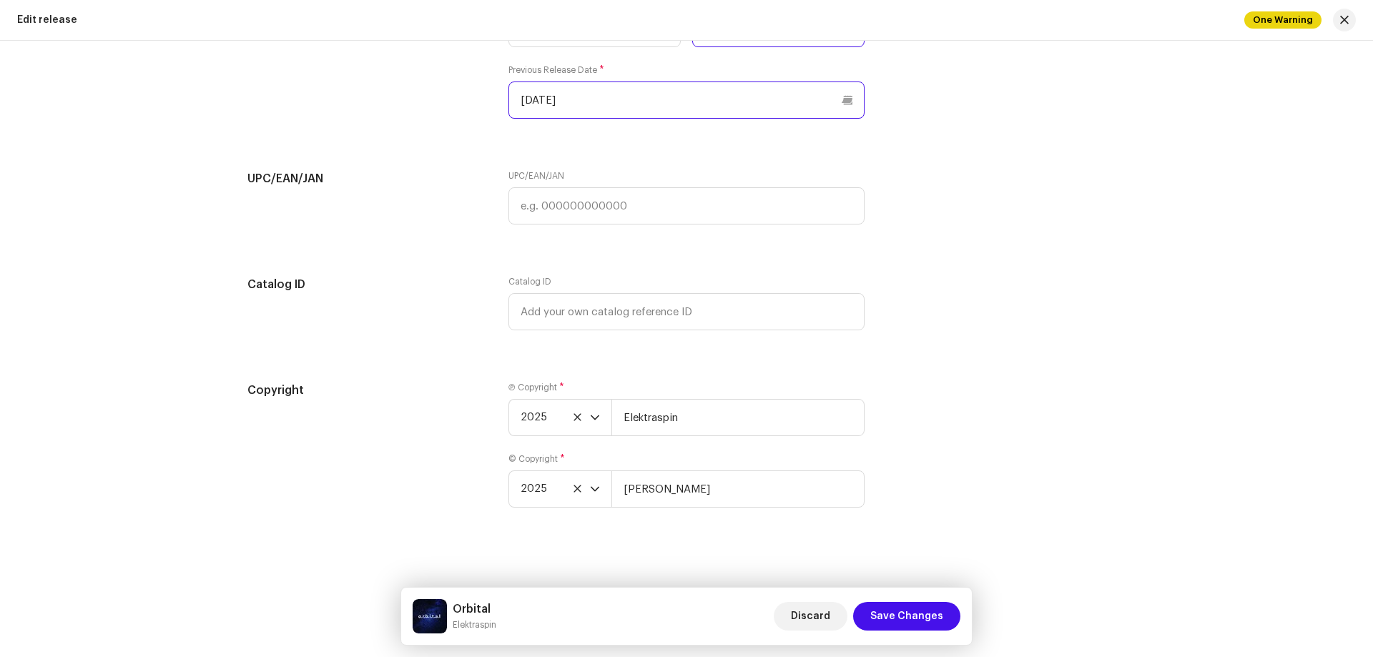
scroll to position [2538, 0]
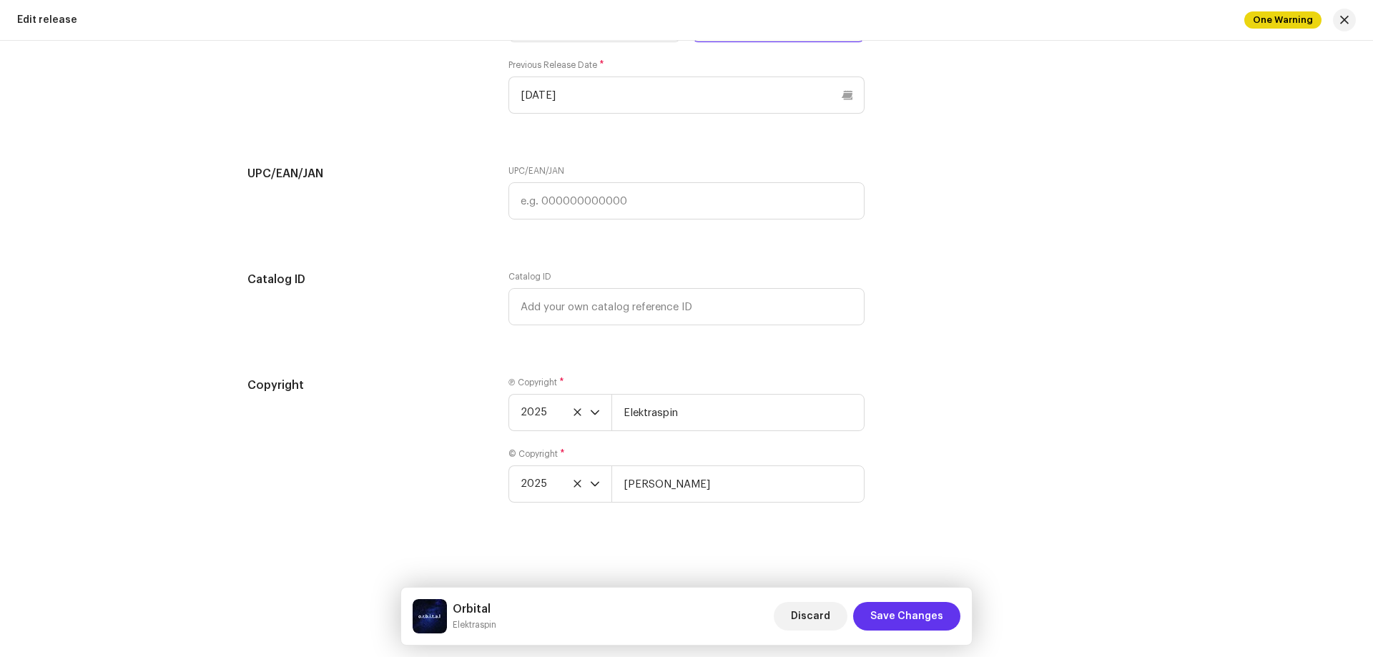
click at [908, 612] on span "Save Changes" at bounding box center [906, 616] width 73 height 29
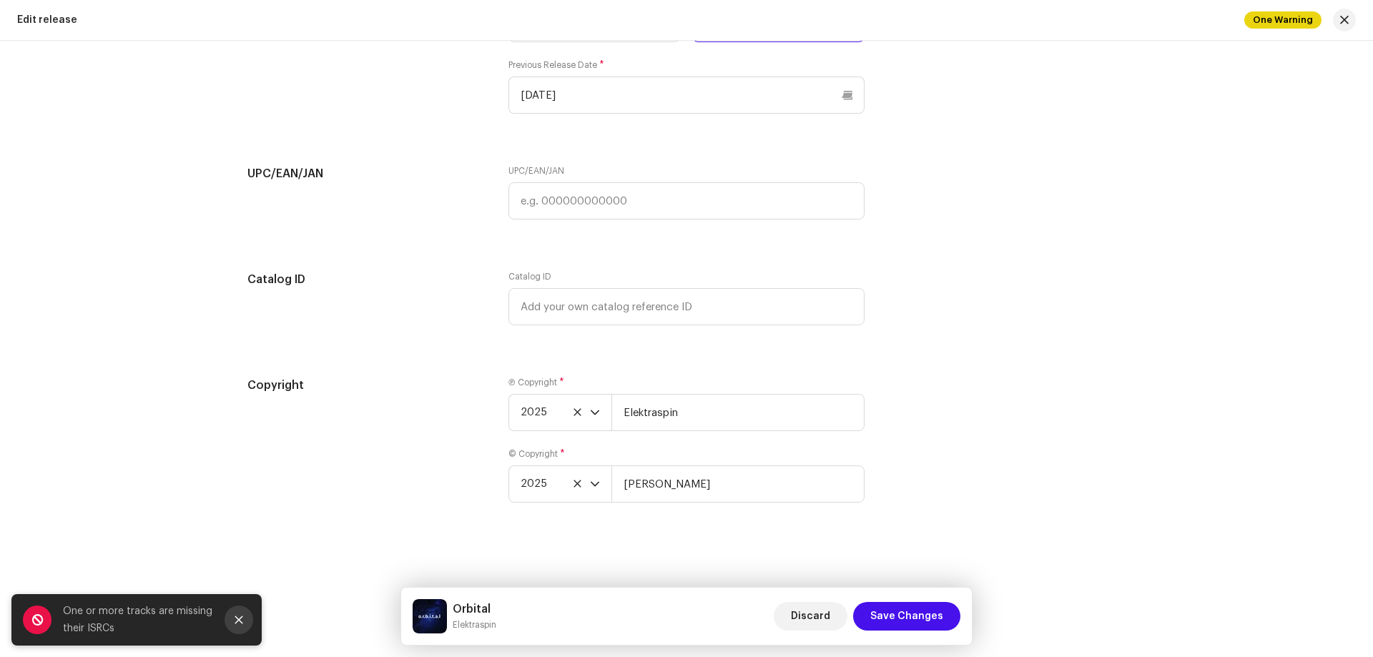
click at [239, 622] on icon "Close" at bounding box center [239, 620] width 10 height 10
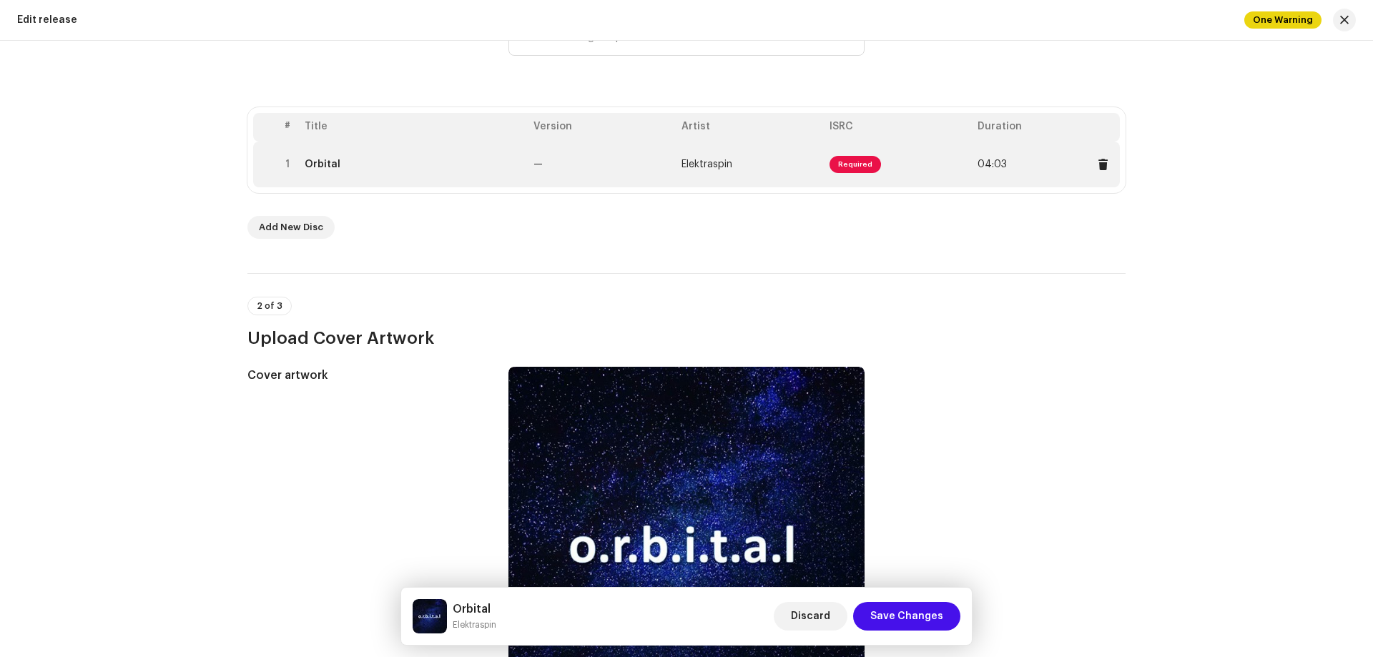
scroll to position [34, 0]
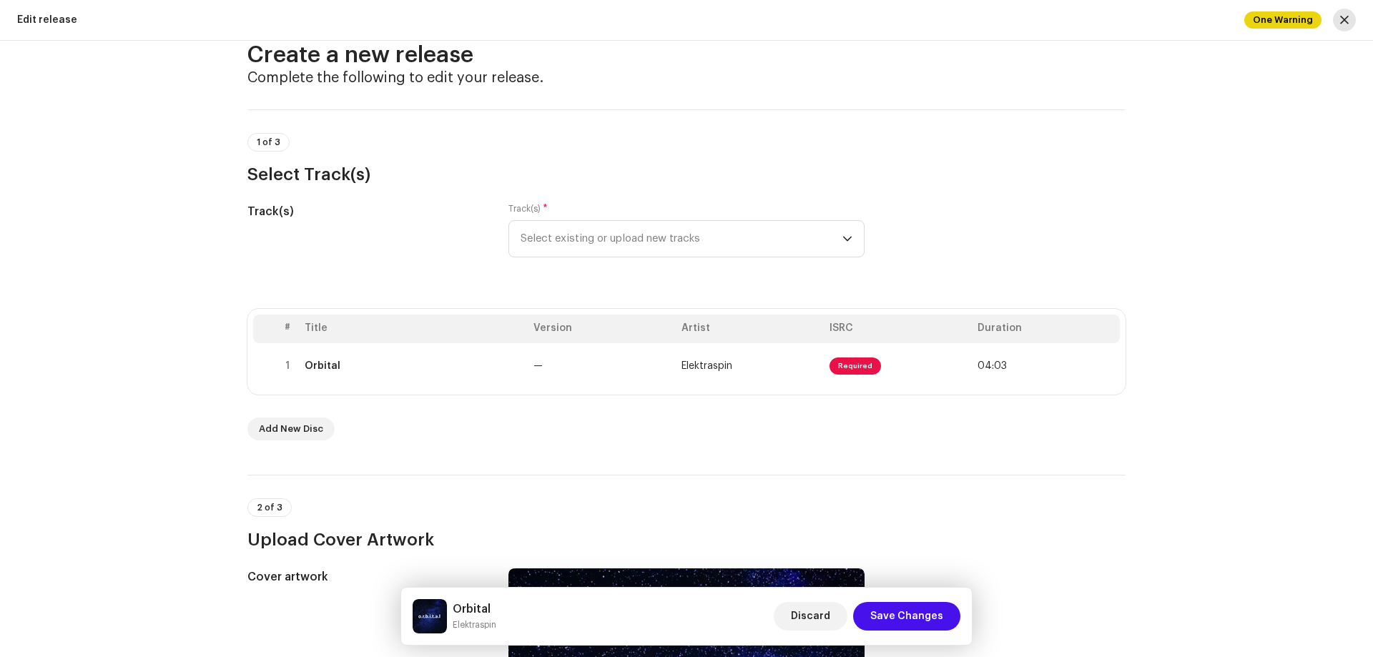
click at [1339, 19] on button "button" at bounding box center [1344, 20] width 23 height 23
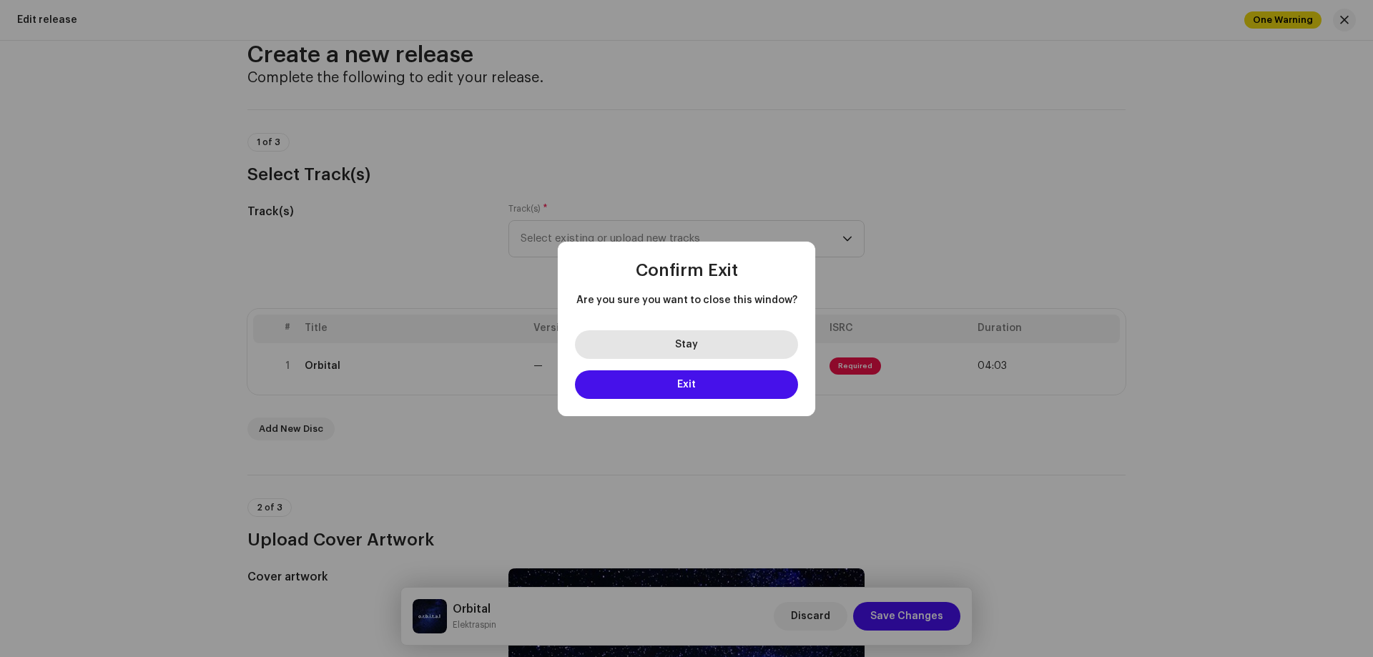
click at [673, 346] on button "Stay" at bounding box center [686, 344] width 223 height 29
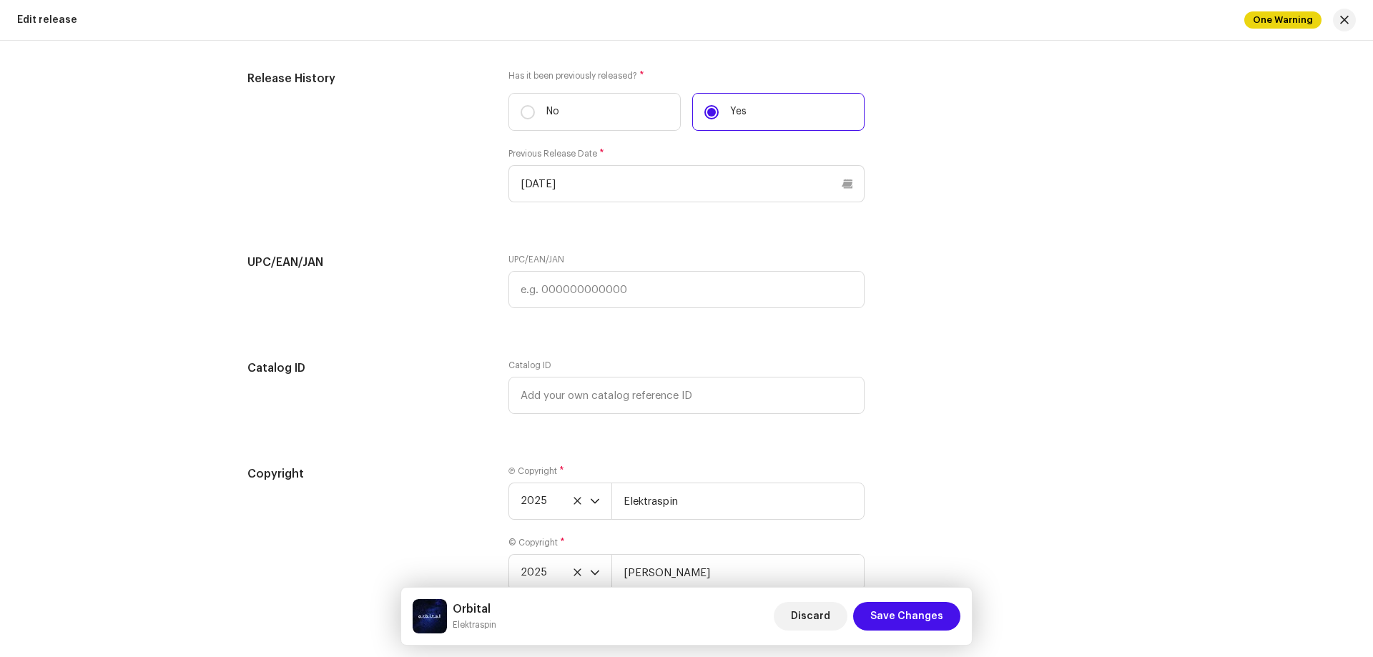
scroll to position [2538, 0]
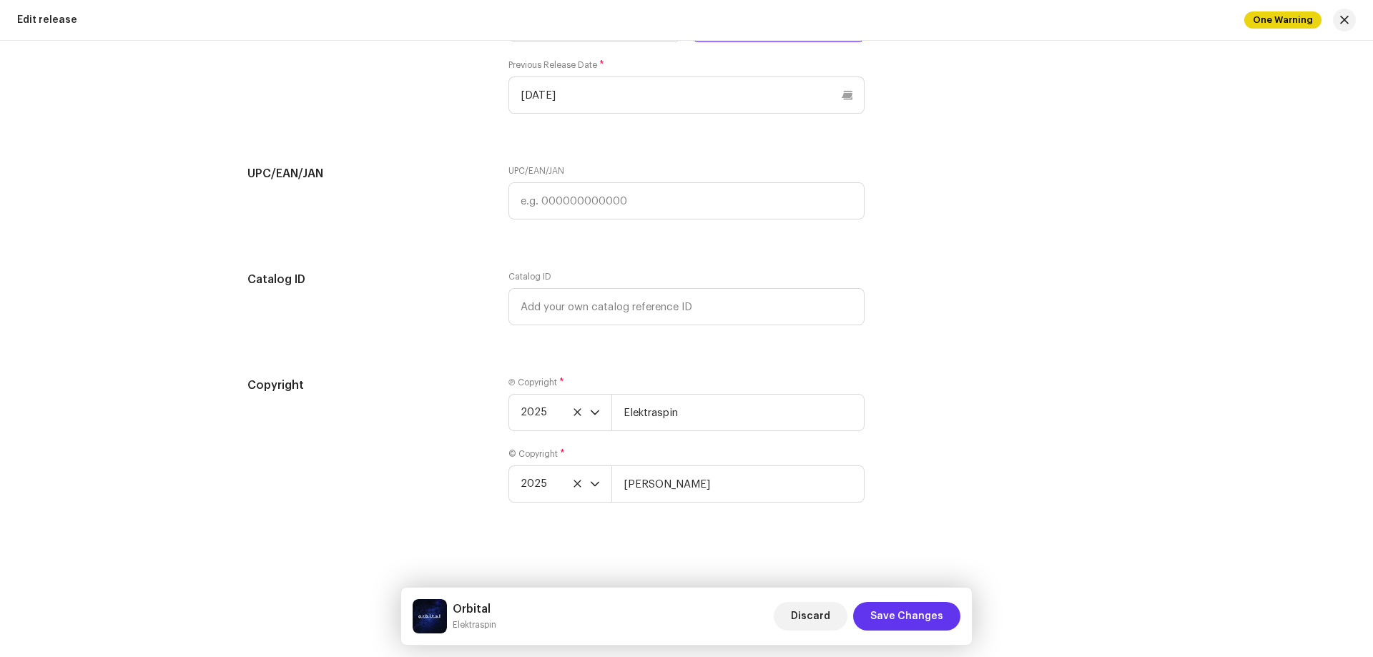
click at [925, 619] on span "Save Changes" at bounding box center [906, 616] width 73 height 29
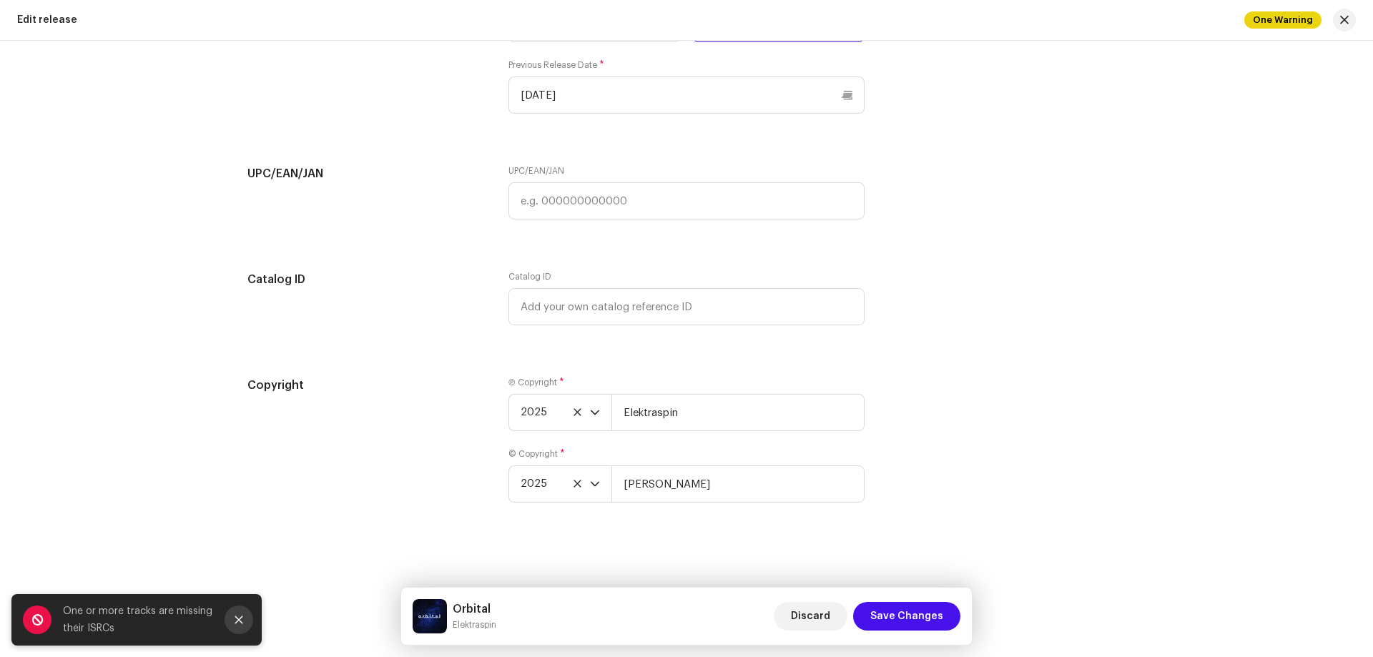
click at [242, 619] on icon "Close" at bounding box center [239, 620] width 10 height 10
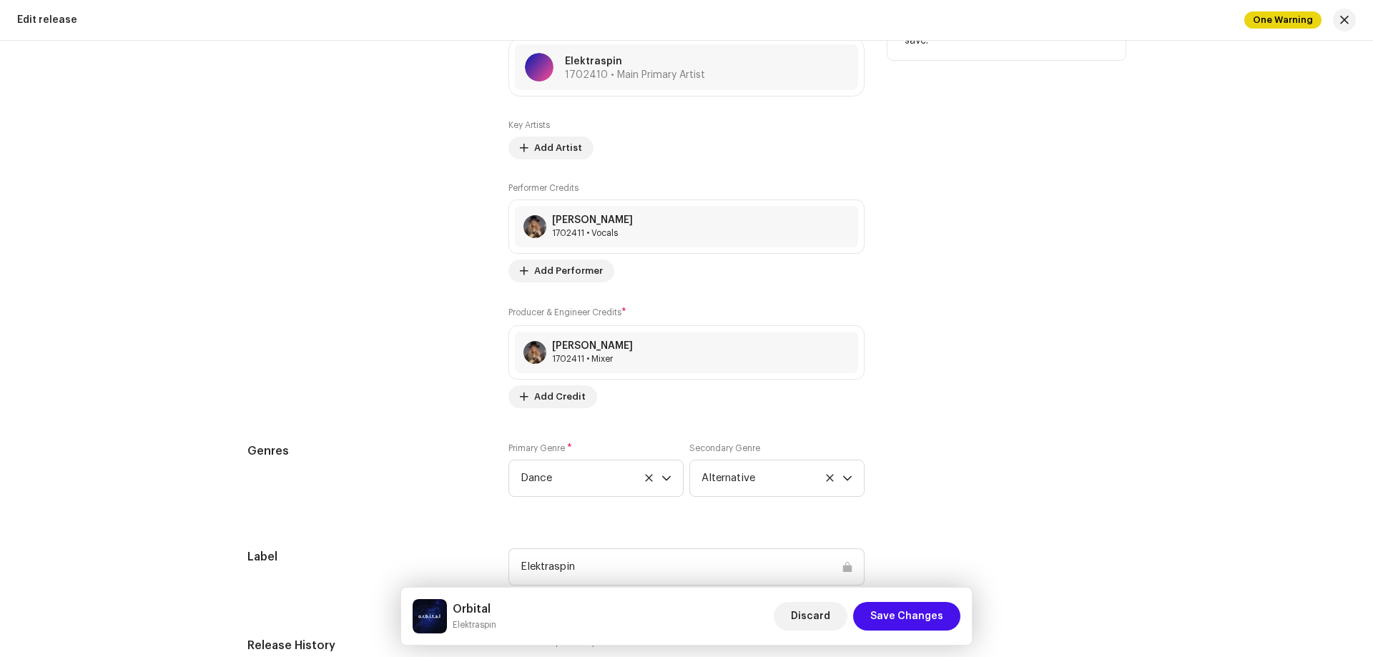
scroll to position [1751, 0]
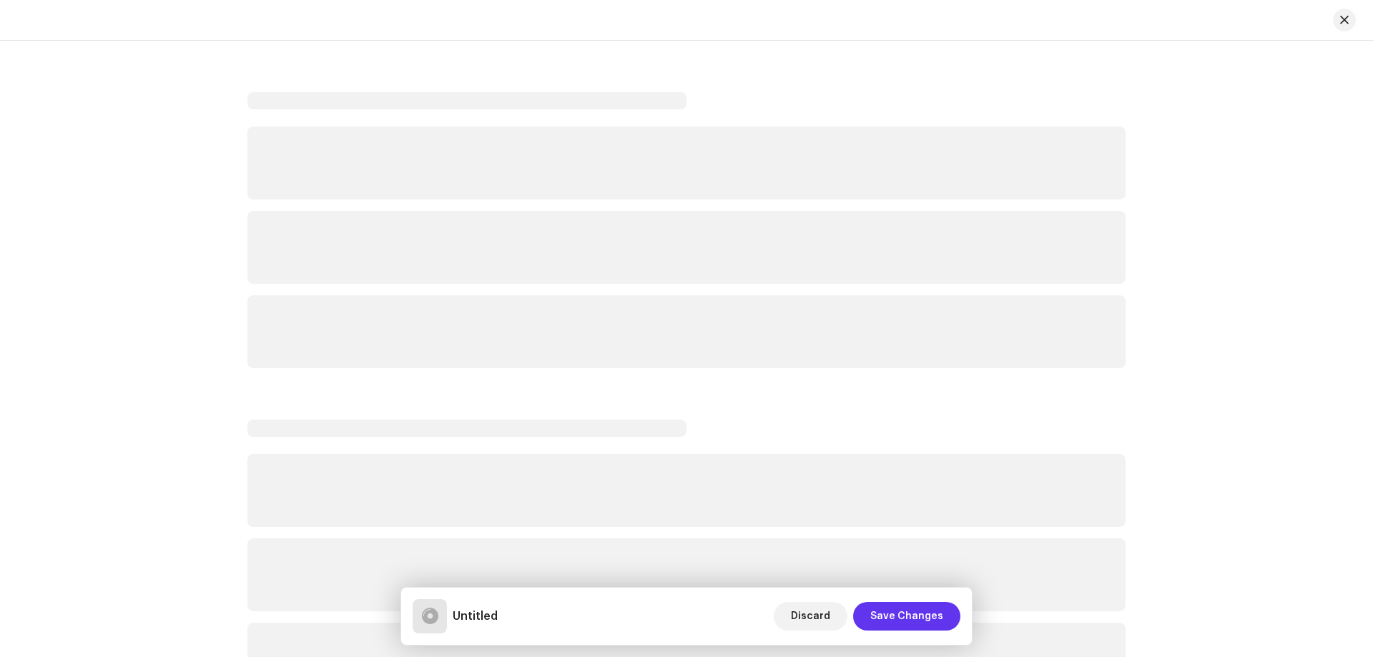
click at [918, 624] on span "Save Changes" at bounding box center [906, 616] width 73 height 29
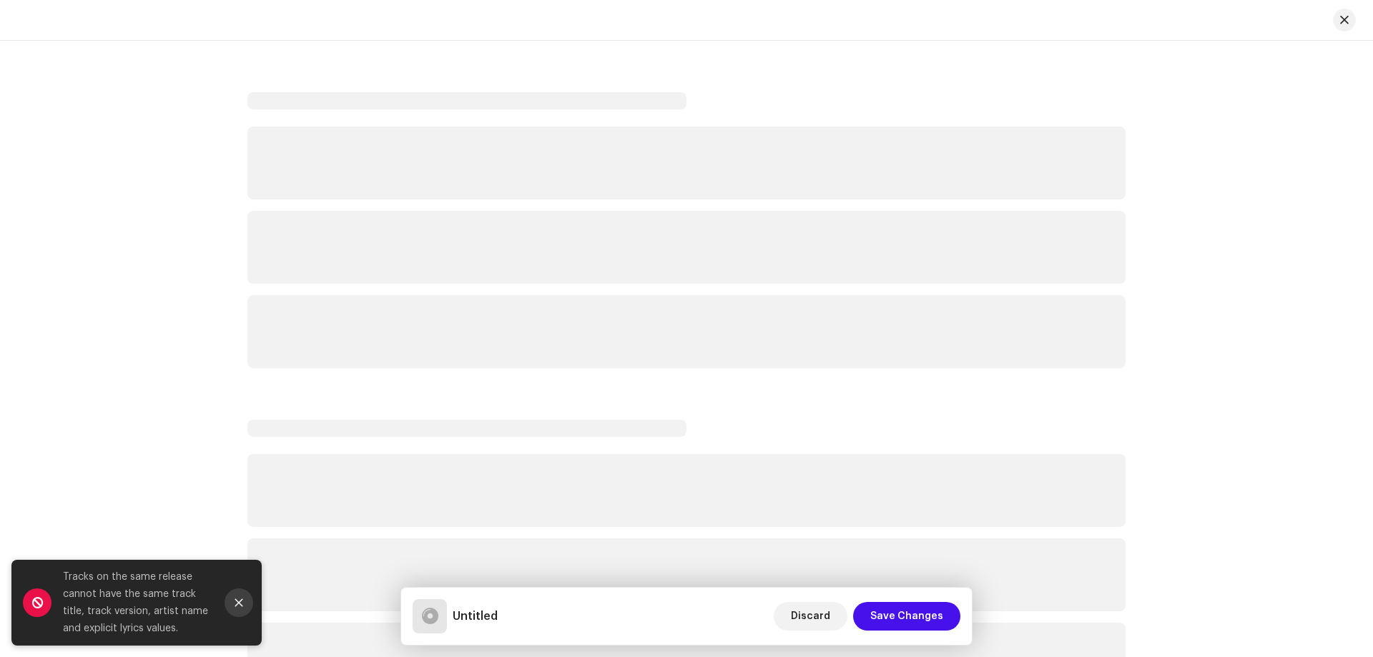
click at [236, 604] on icon "Close" at bounding box center [239, 603] width 10 height 10
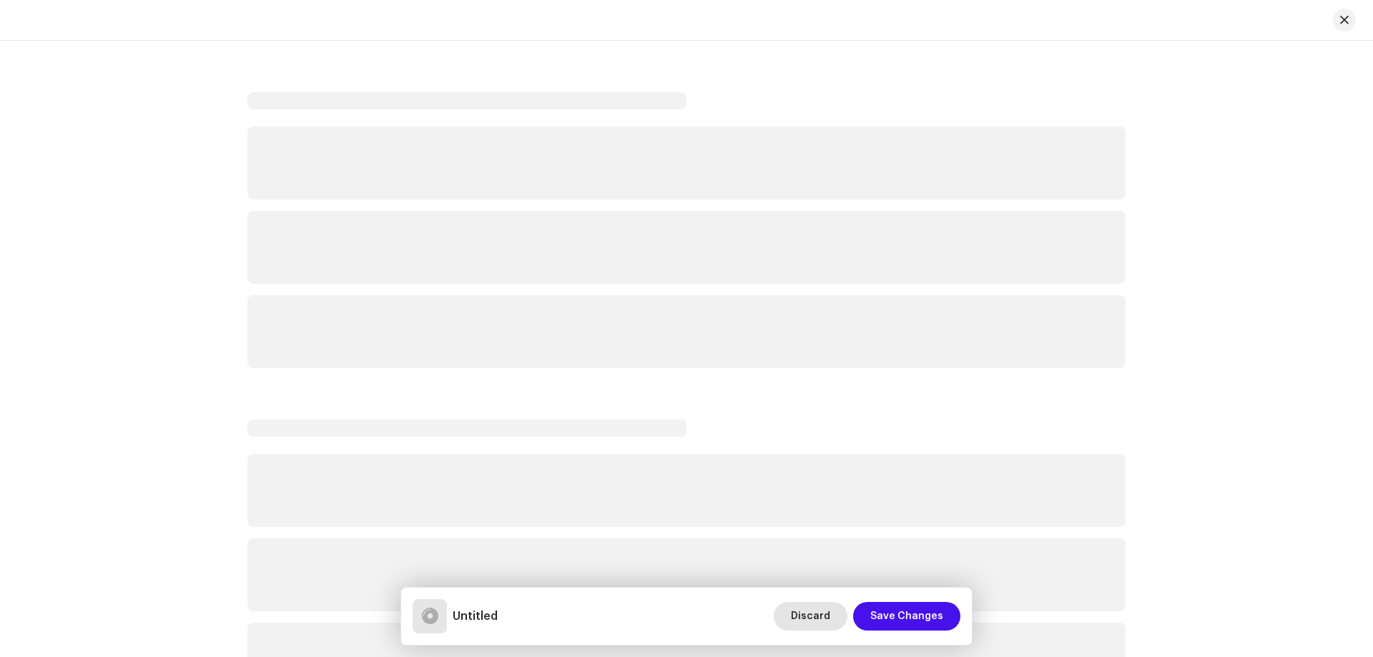
click at [819, 624] on span "Discard" at bounding box center [810, 616] width 39 height 29
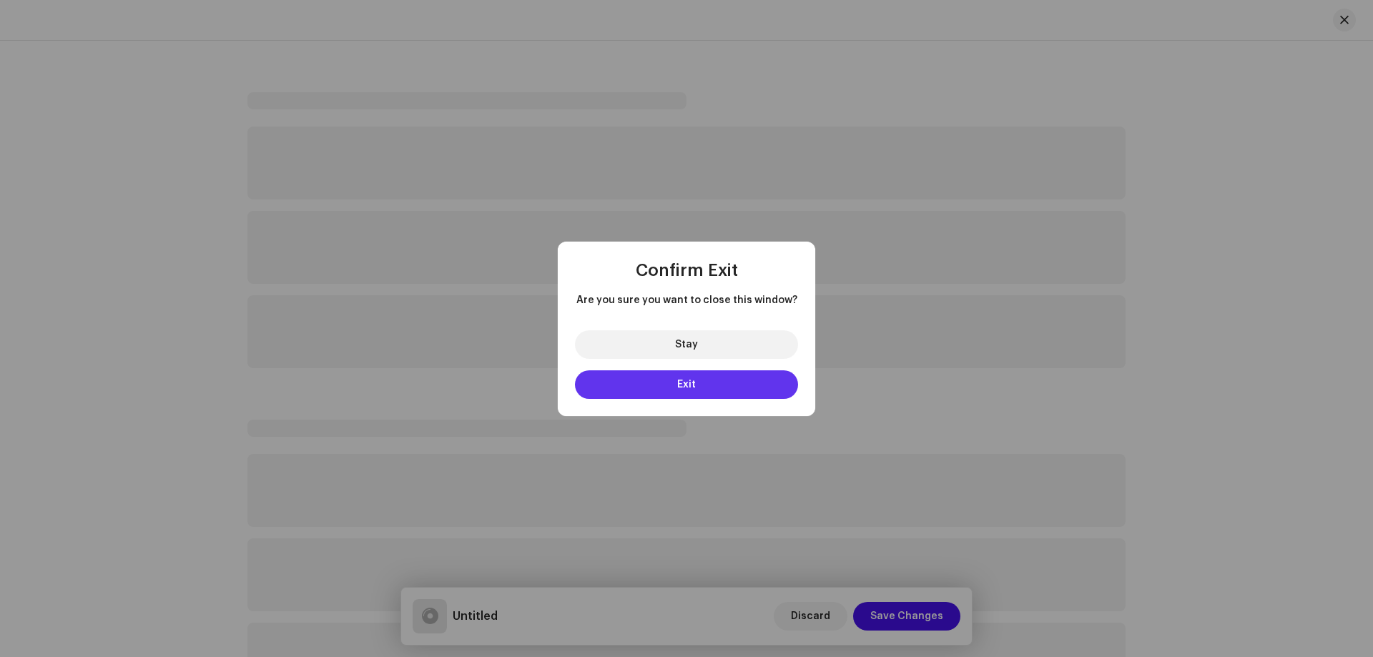
click at [708, 382] on button "Exit" at bounding box center [686, 385] width 223 height 29
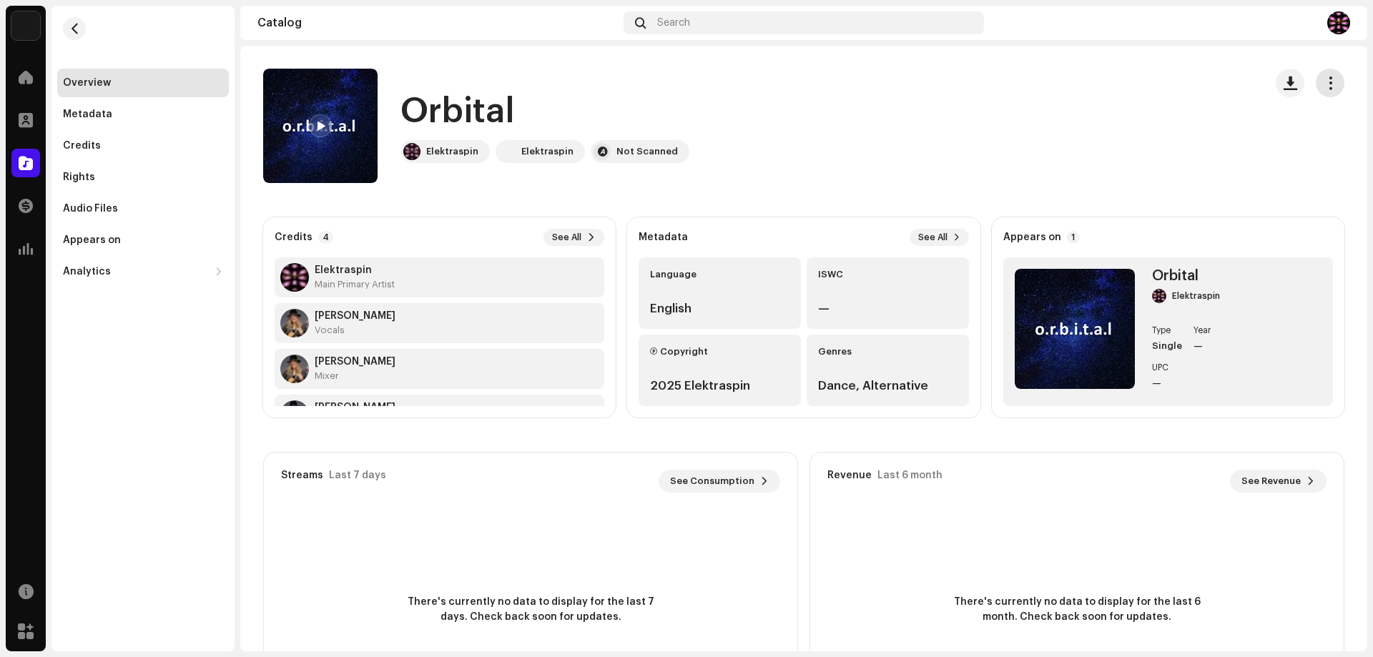
click at [1324, 87] on span "button" at bounding box center [1331, 82] width 14 height 11
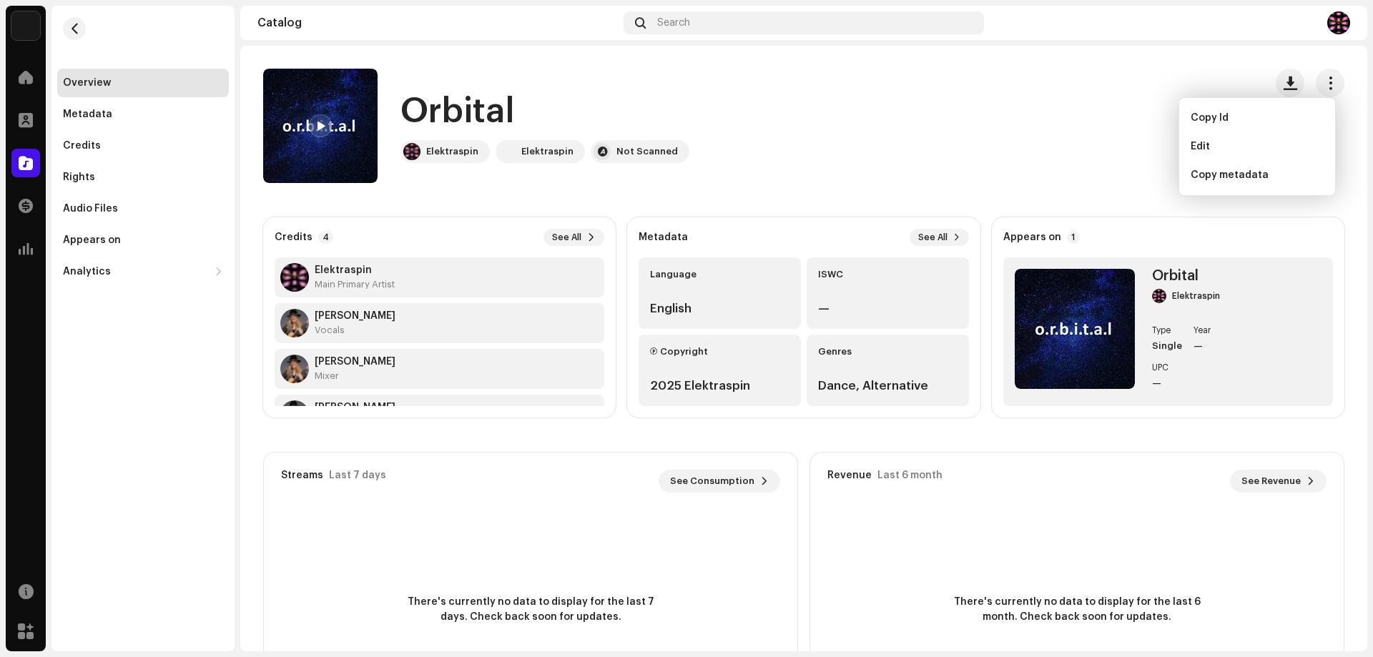
click at [1159, 92] on div "Orbital Elektraspin Elektraspin Not Scanned" at bounding box center [758, 126] width 990 height 114
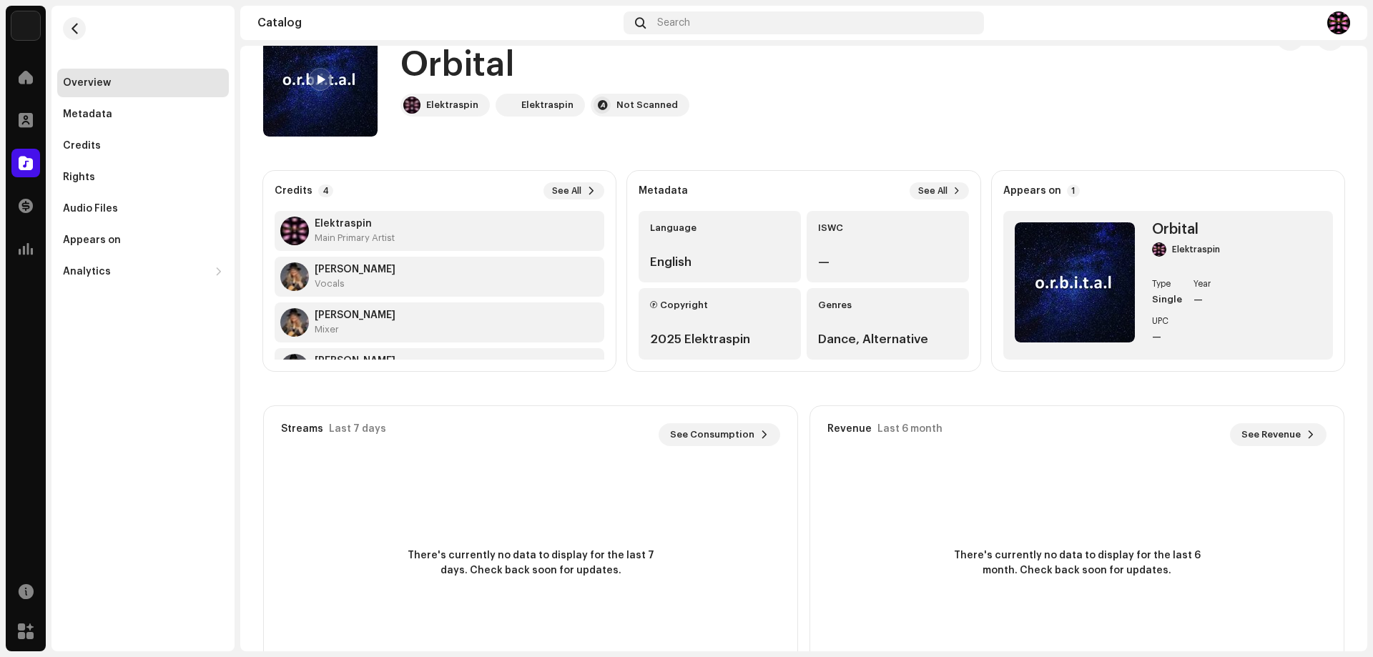
scroll to position [72, 0]
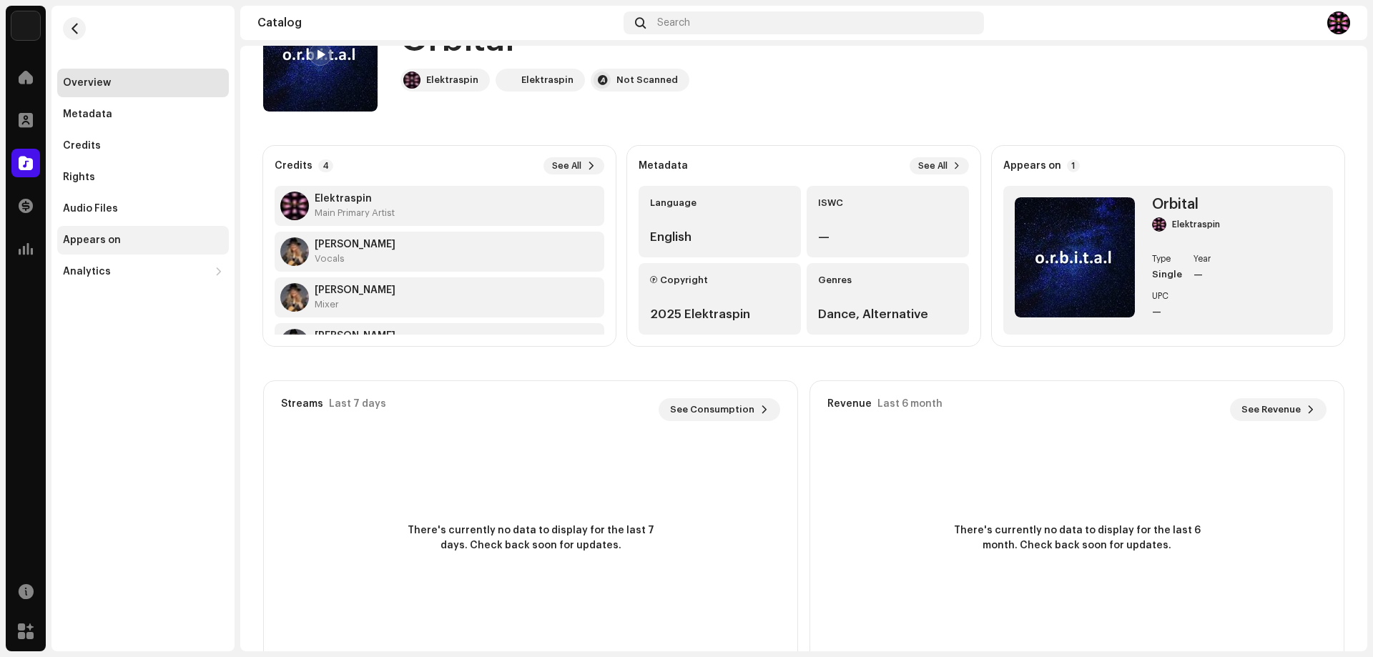
click at [88, 242] on div "Appears on" at bounding box center [92, 240] width 58 height 11
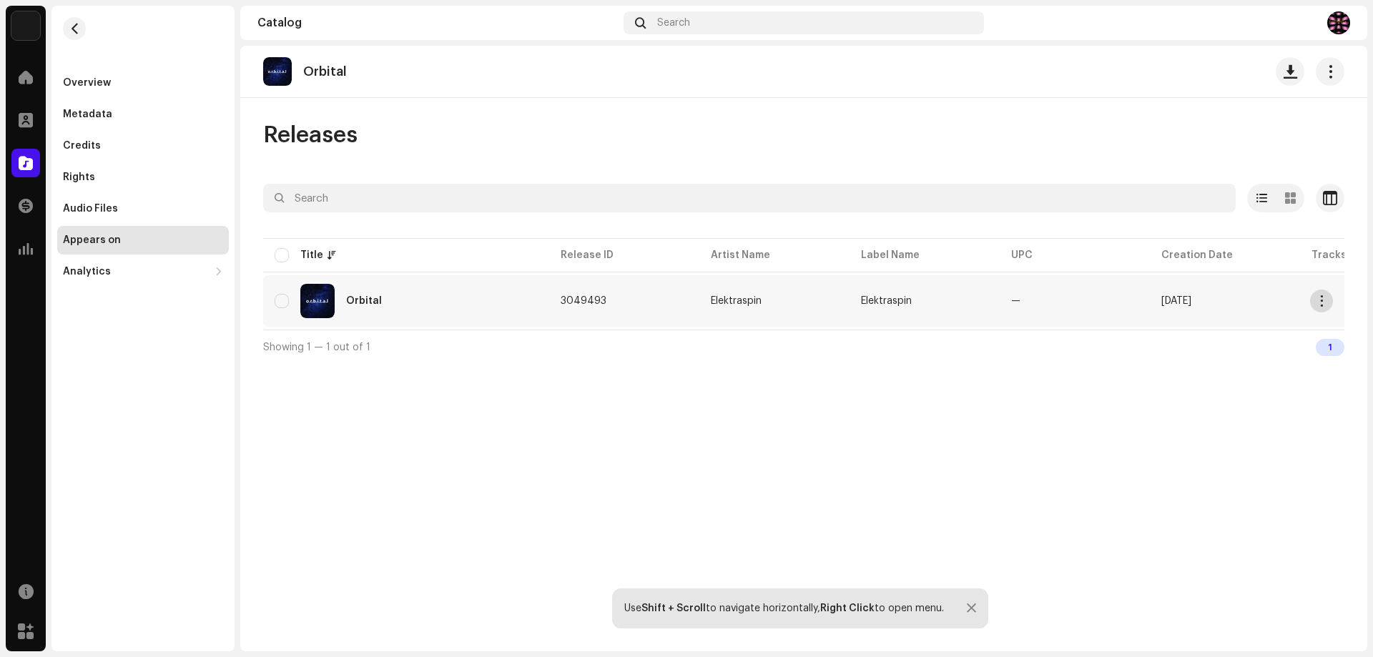
click at [1321, 308] on button "button" at bounding box center [1321, 301] width 23 height 23
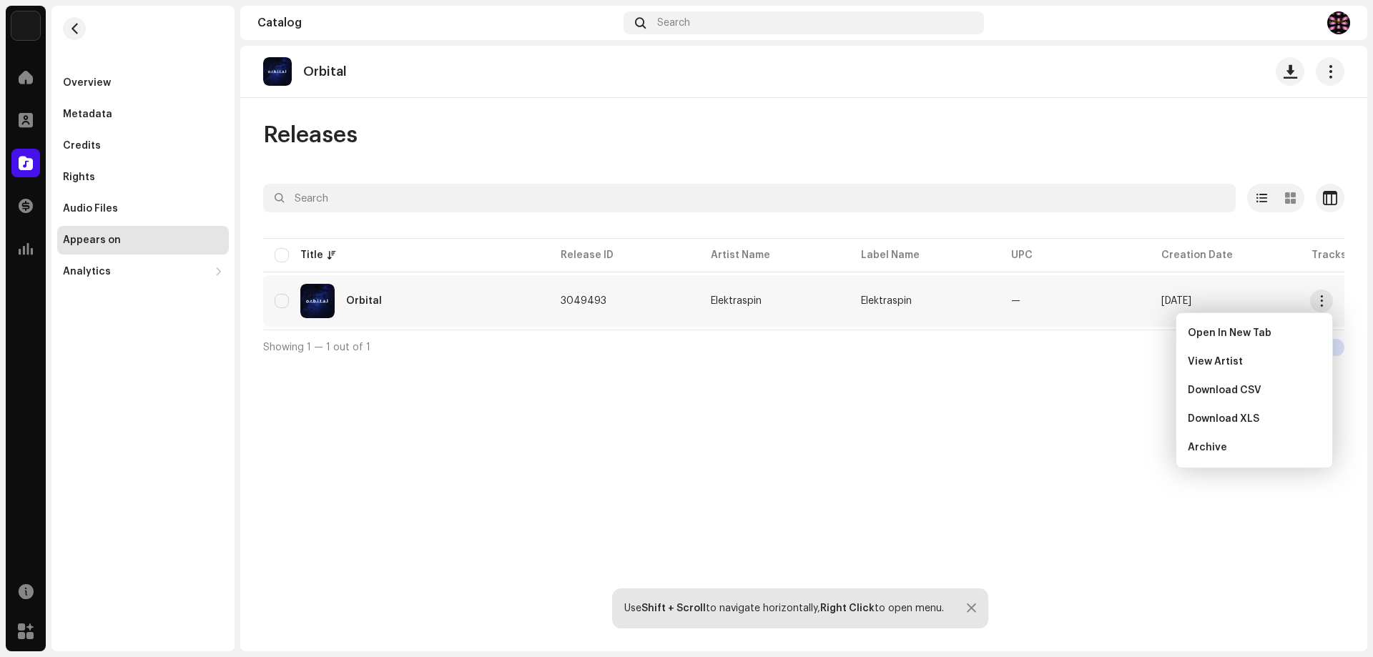
click at [291, 554] on div "Orbital Releases Selected 0 Options Filters Distribution status Never Distribut…" at bounding box center [803, 349] width 1127 height 606
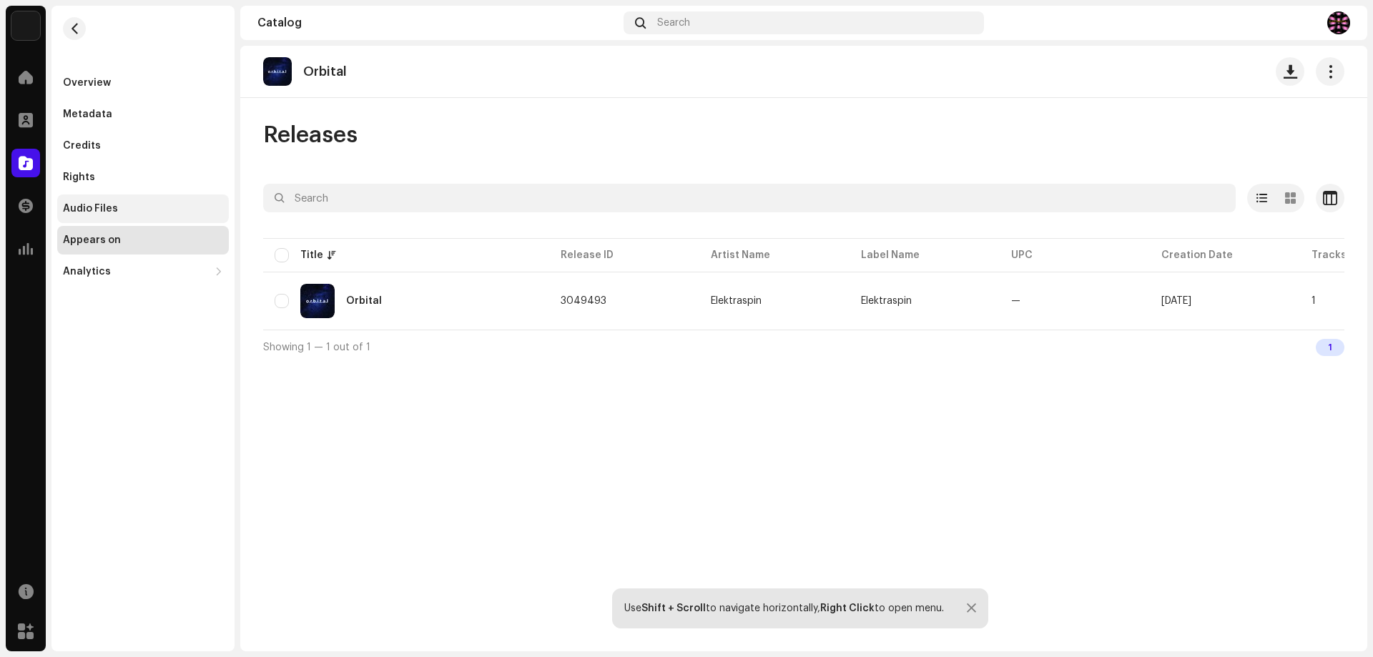
click at [76, 206] on div "Audio Files" at bounding box center [90, 208] width 55 height 11
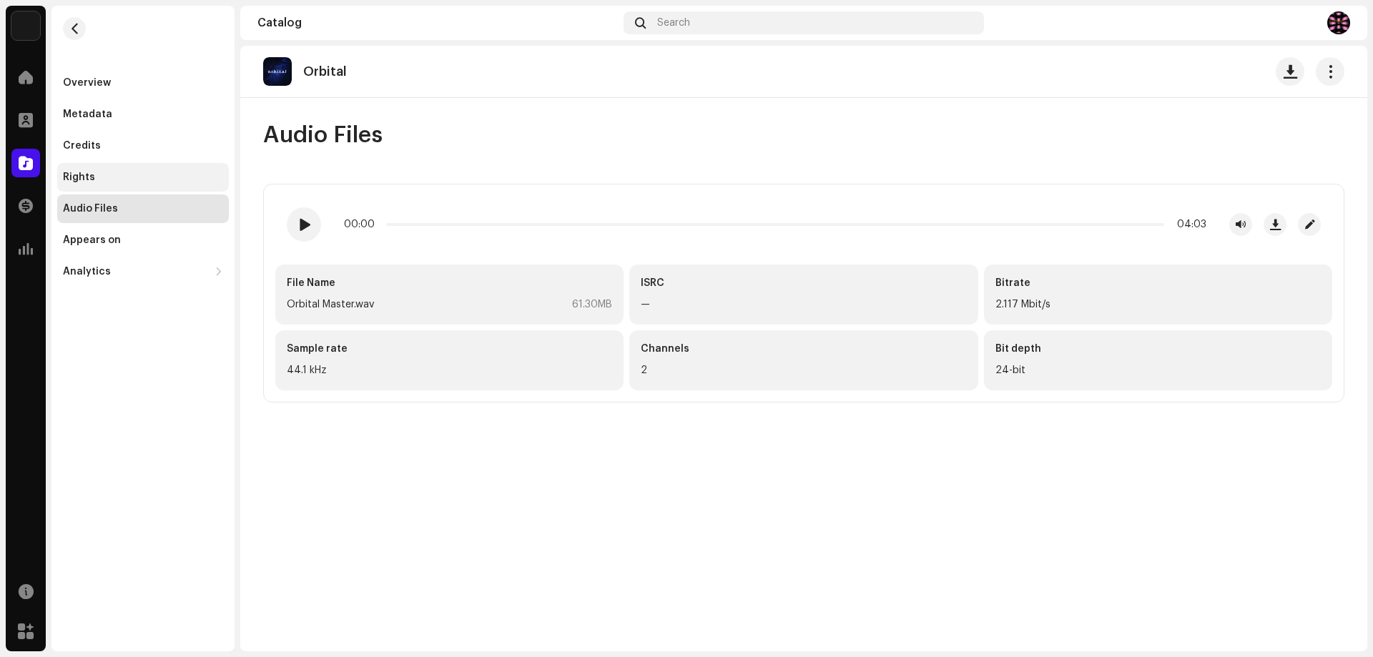
click at [72, 172] on div "Rights" at bounding box center [79, 177] width 32 height 11
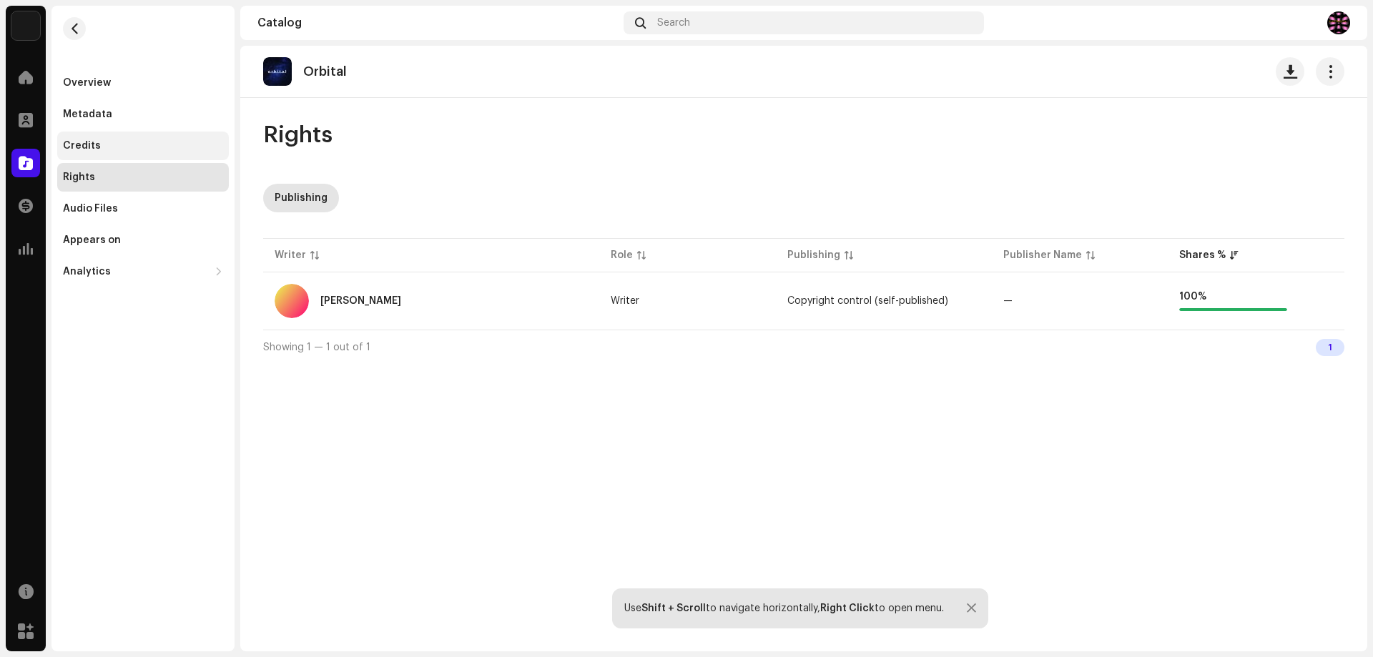
click at [104, 149] on div "Credits" at bounding box center [143, 145] width 160 height 11
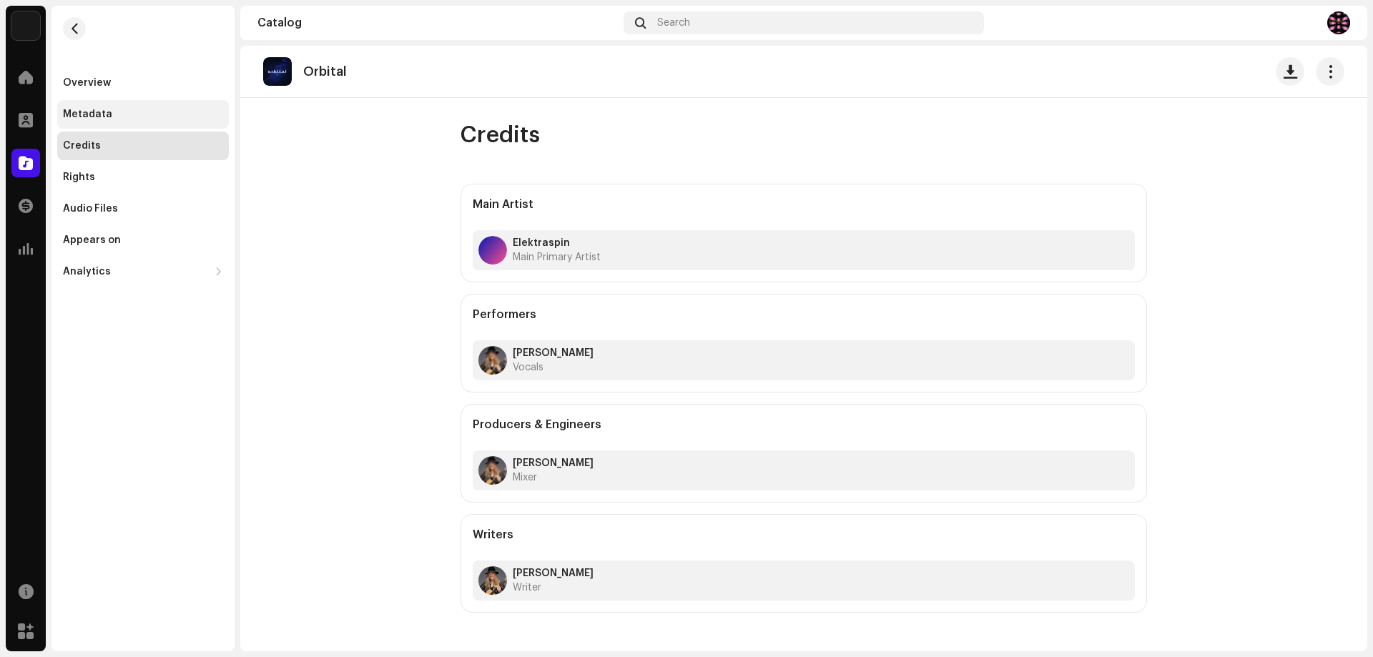
click at [87, 105] on div "Metadata" at bounding box center [143, 114] width 172 height 29
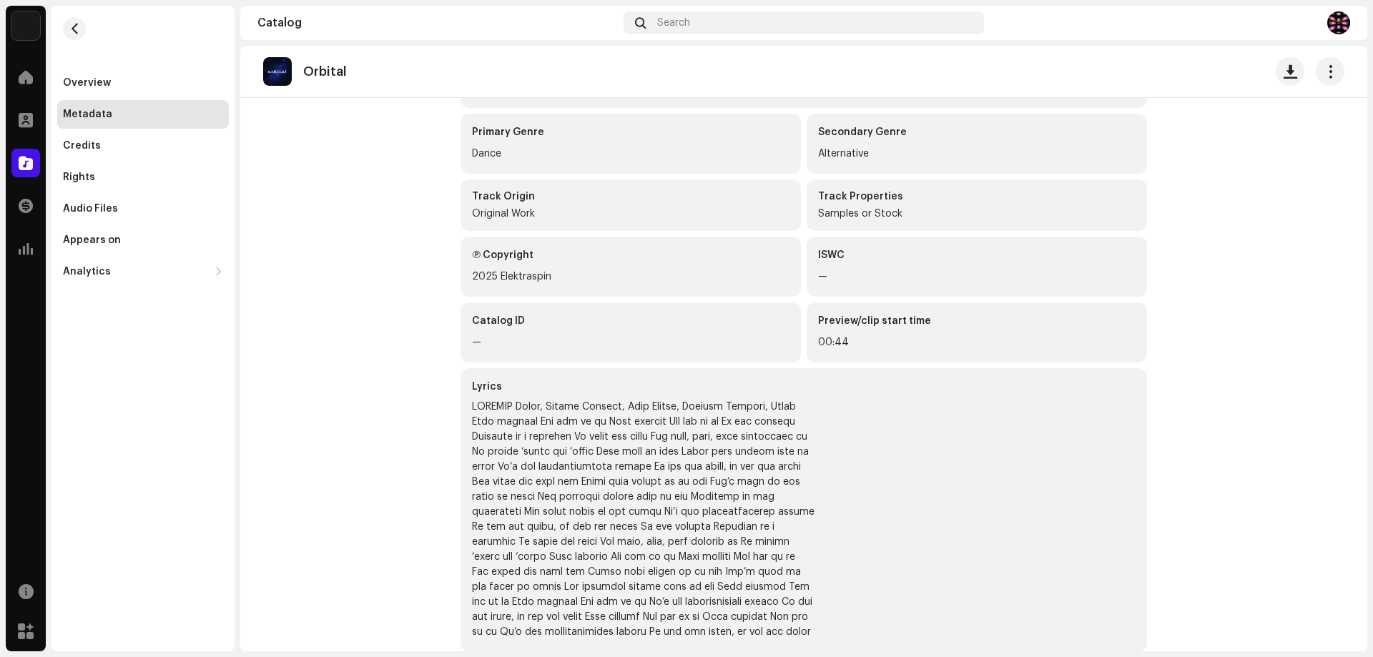
scroll to position [290, 0]
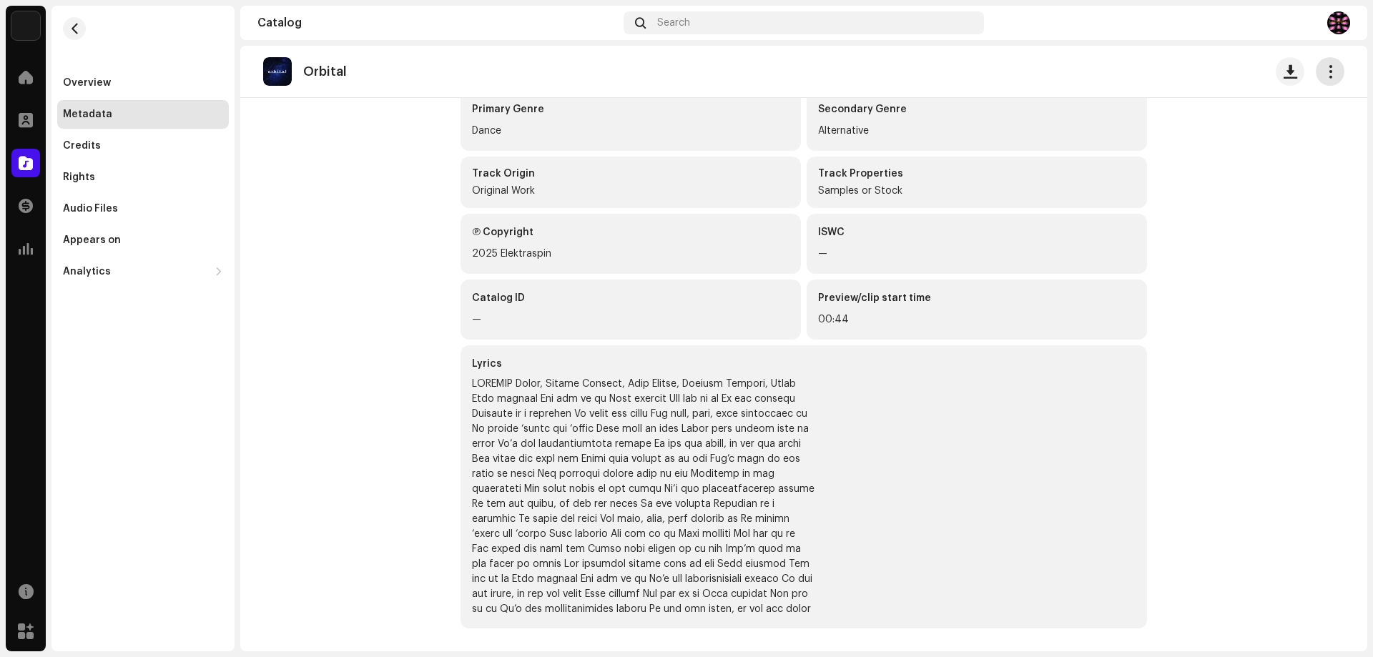
click at [1324, 77] on span "button" at bounding box center [1331, 71] width 14 height 11
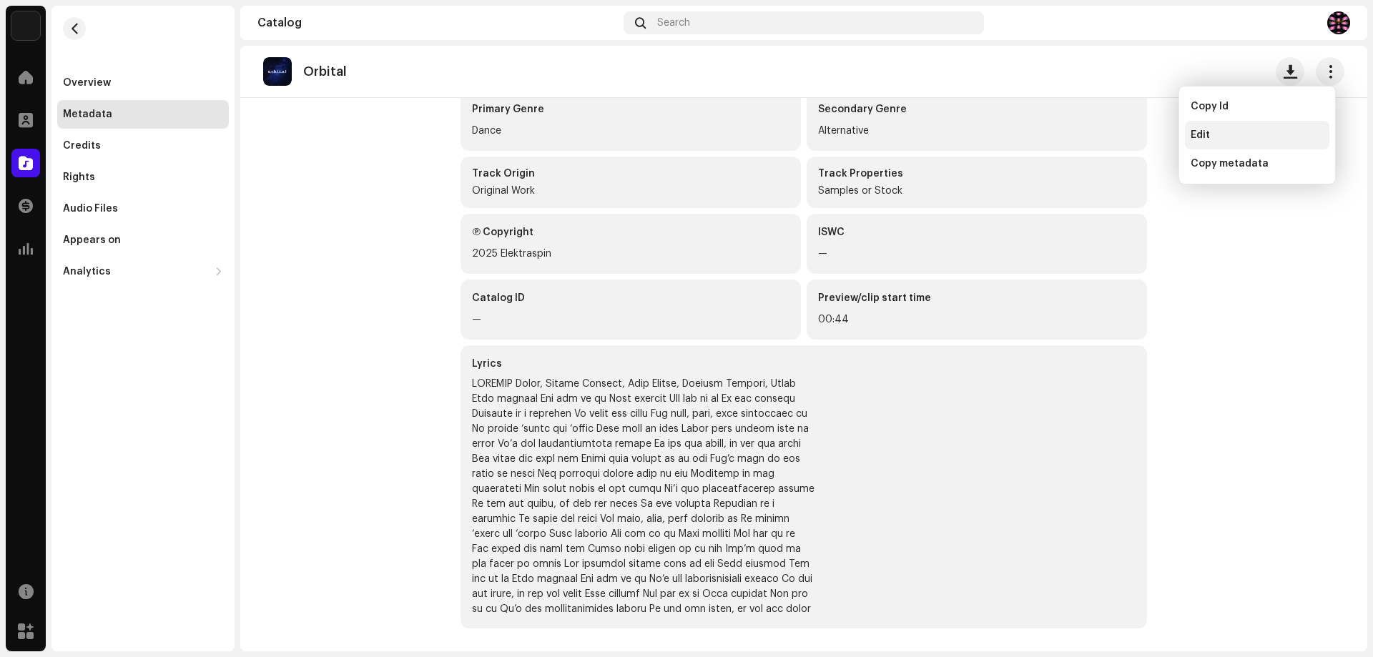
click at [1208, 132] on span "Edit" at bounding box center [1200, 134] width 19 height 11
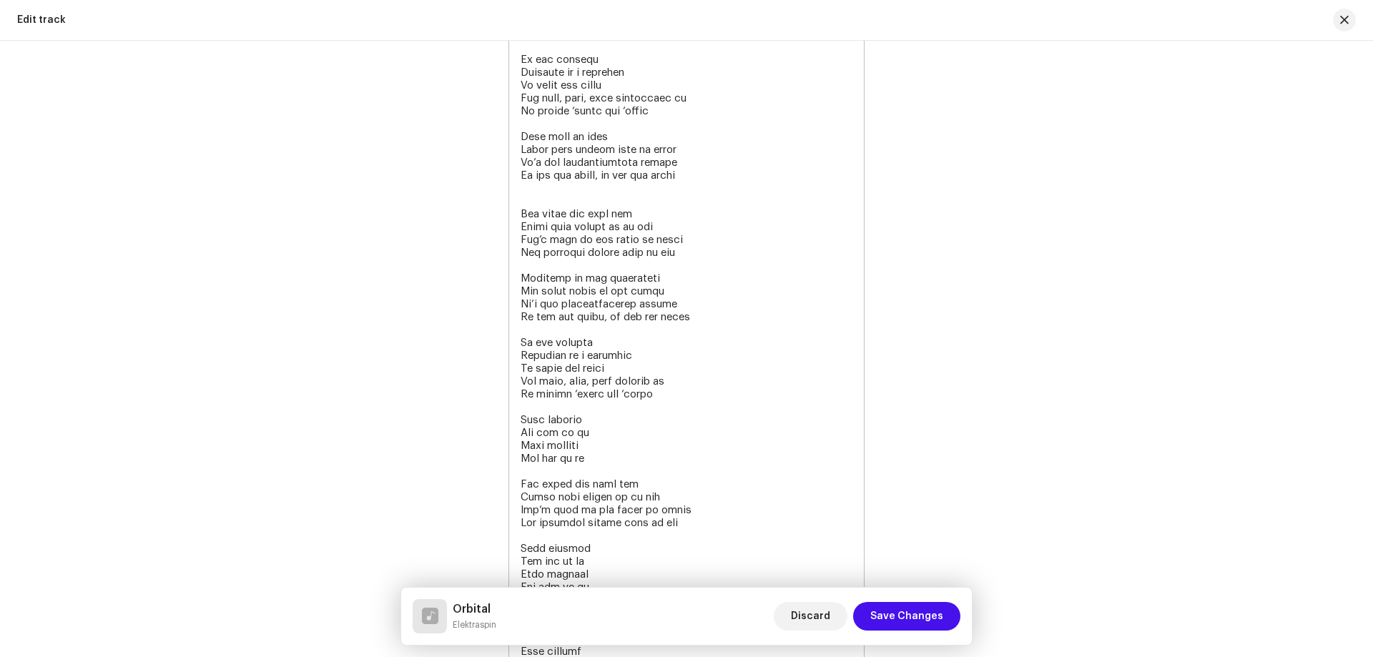
scroll to position [2575, 0]
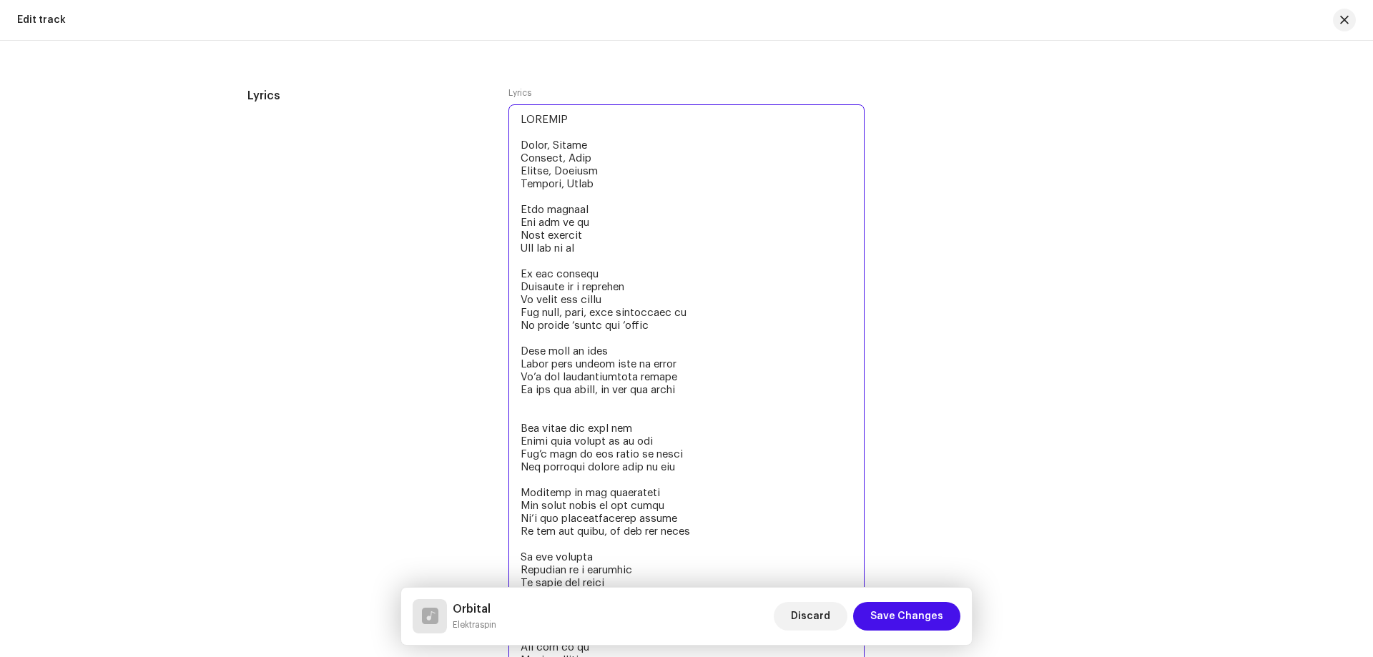
click at [520, 412] on textarea at bounding box center [687, 531] width 356 height 854
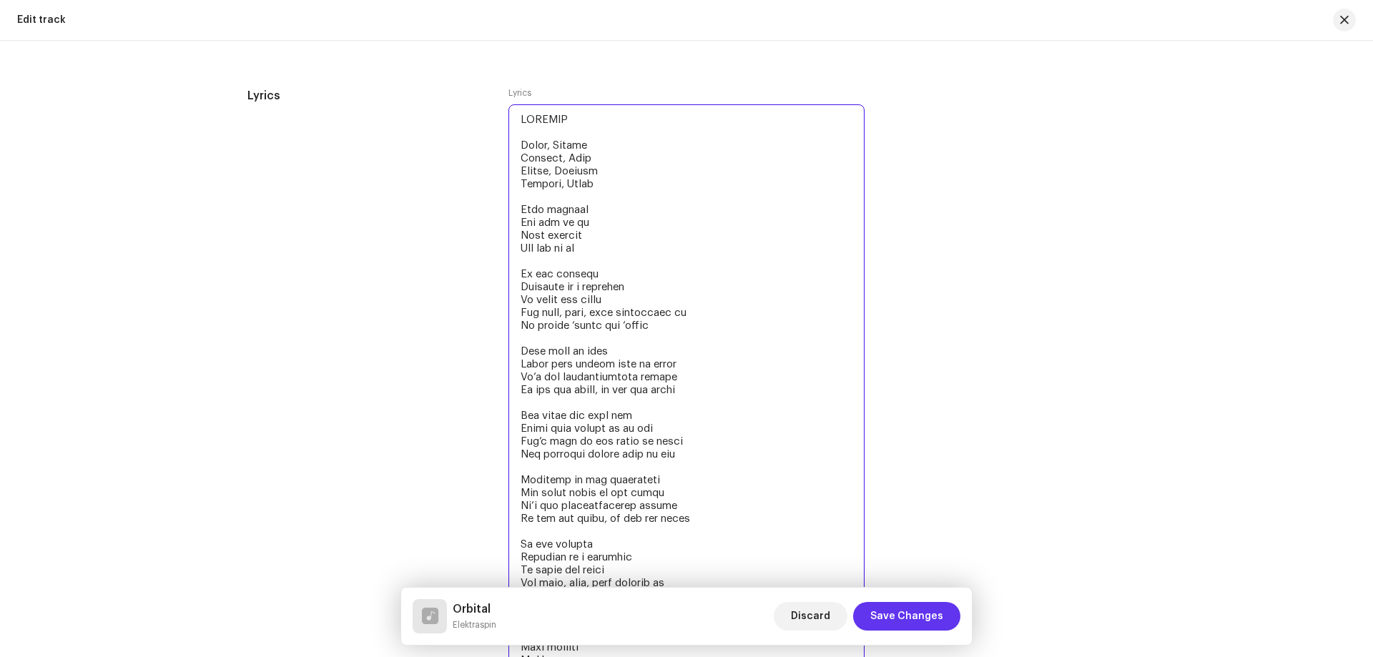
type textarea "LOREMIP Dolor, Sitame Consect, Adip Elitse, Doeiusm Tempori, Utlab Etdo magnaal…"
click at [902, 619] on span "Save Changes" at bounding box center [906, 616] width 73 height 29
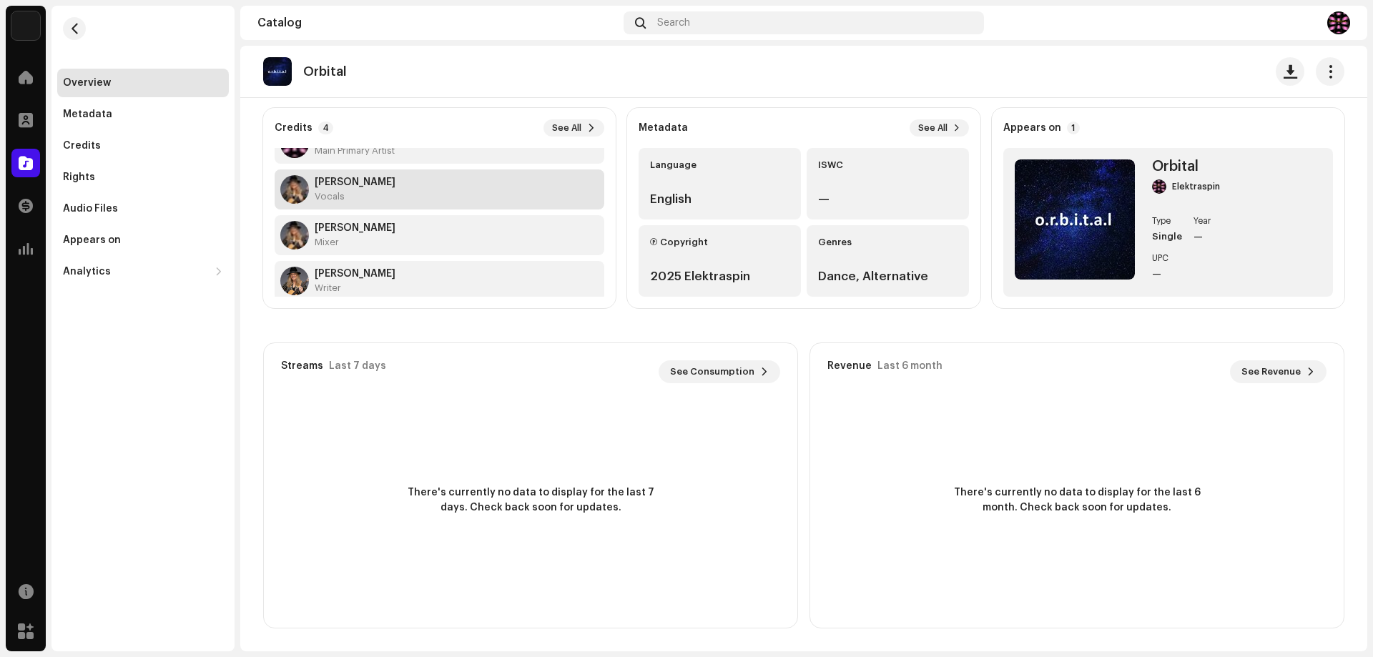
scroll to position [46, 0]
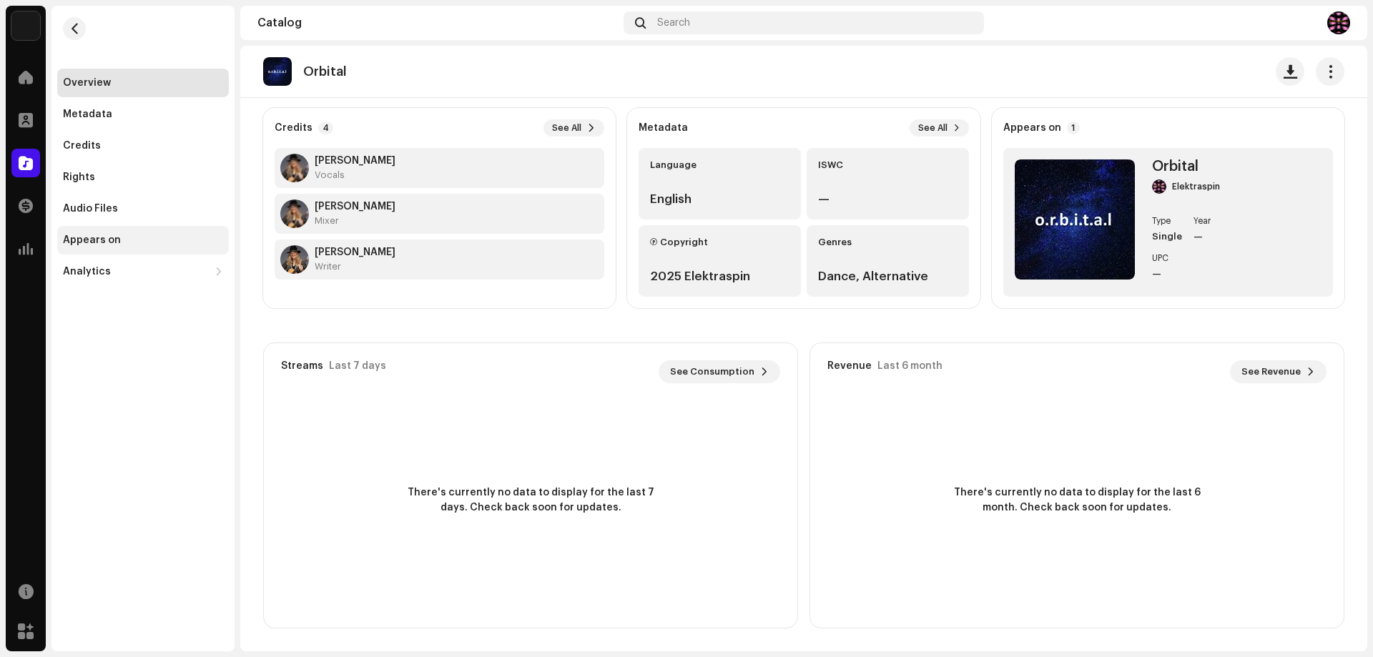
click at [90, 243] on div "Appears on" at bounding box center [92, 240] width 58 height 11
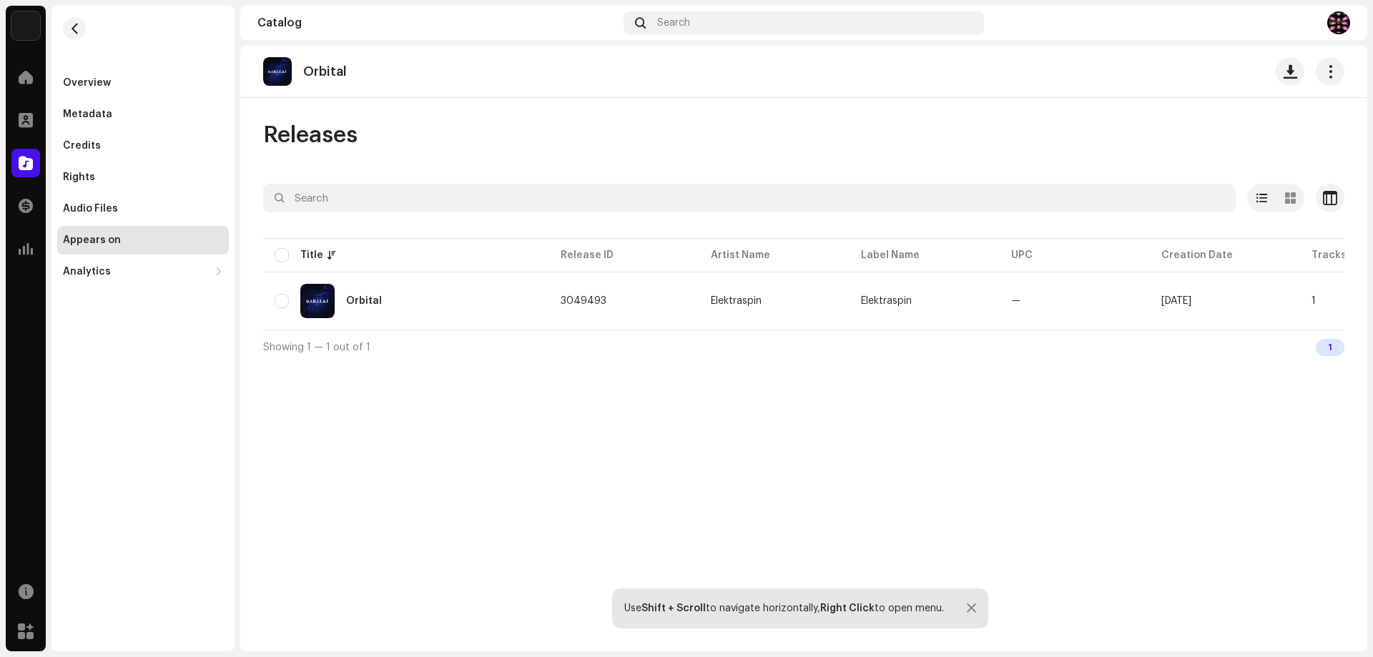
click at [1338, 25] on img at bounding box center [1339, 22] width 23 height 23
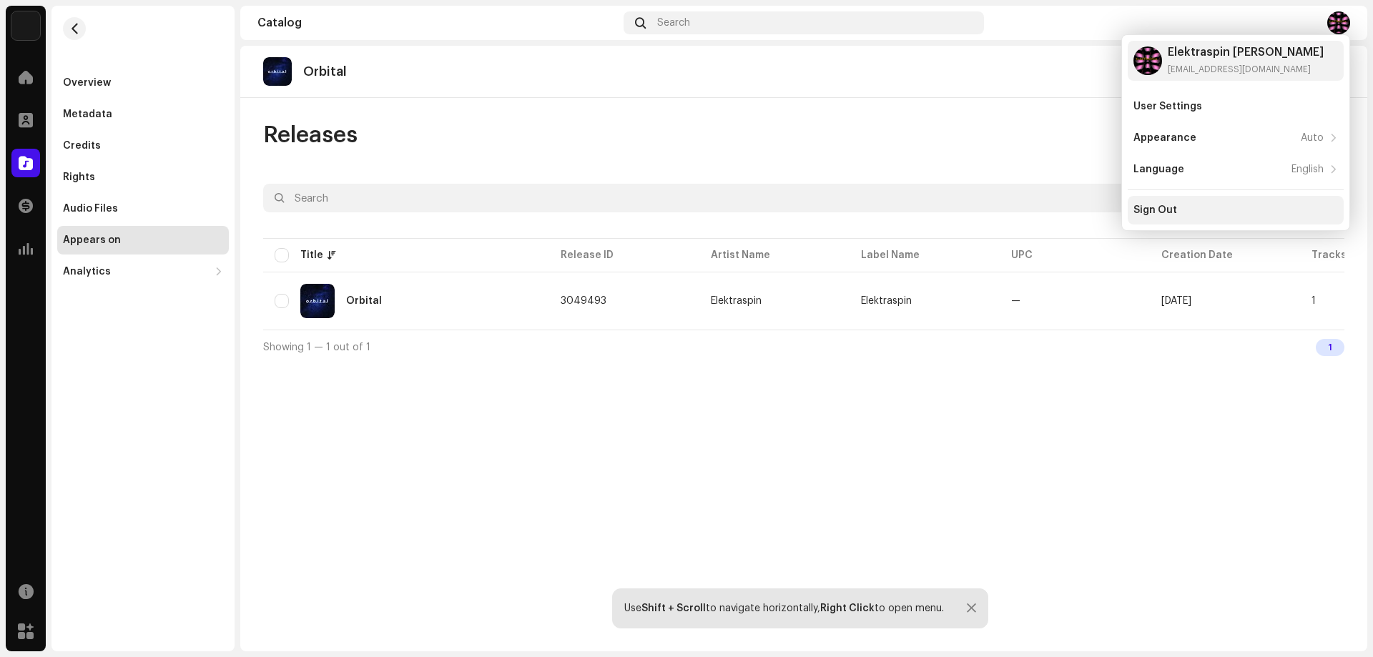
click at [1146, 207] on div "Sign Out" at bounding box center [1156, 210] width 44 height 11
